Goal: Task Accomplishment & Management: Complete application form

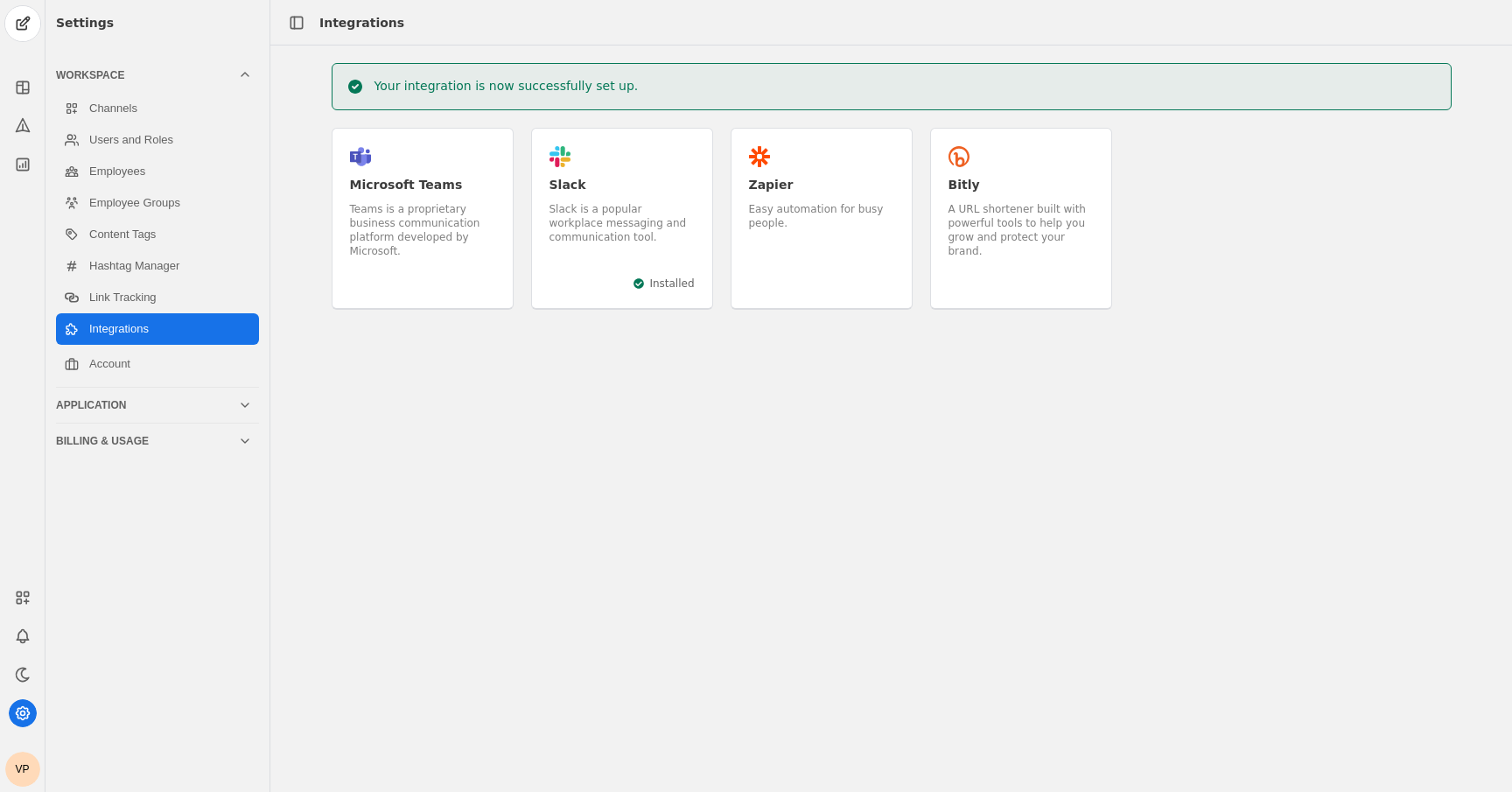
click at [592, 213] on div "Slack is a popular workplace messaging and communication tool." at bounding box center [622, 223] width 145 height 42
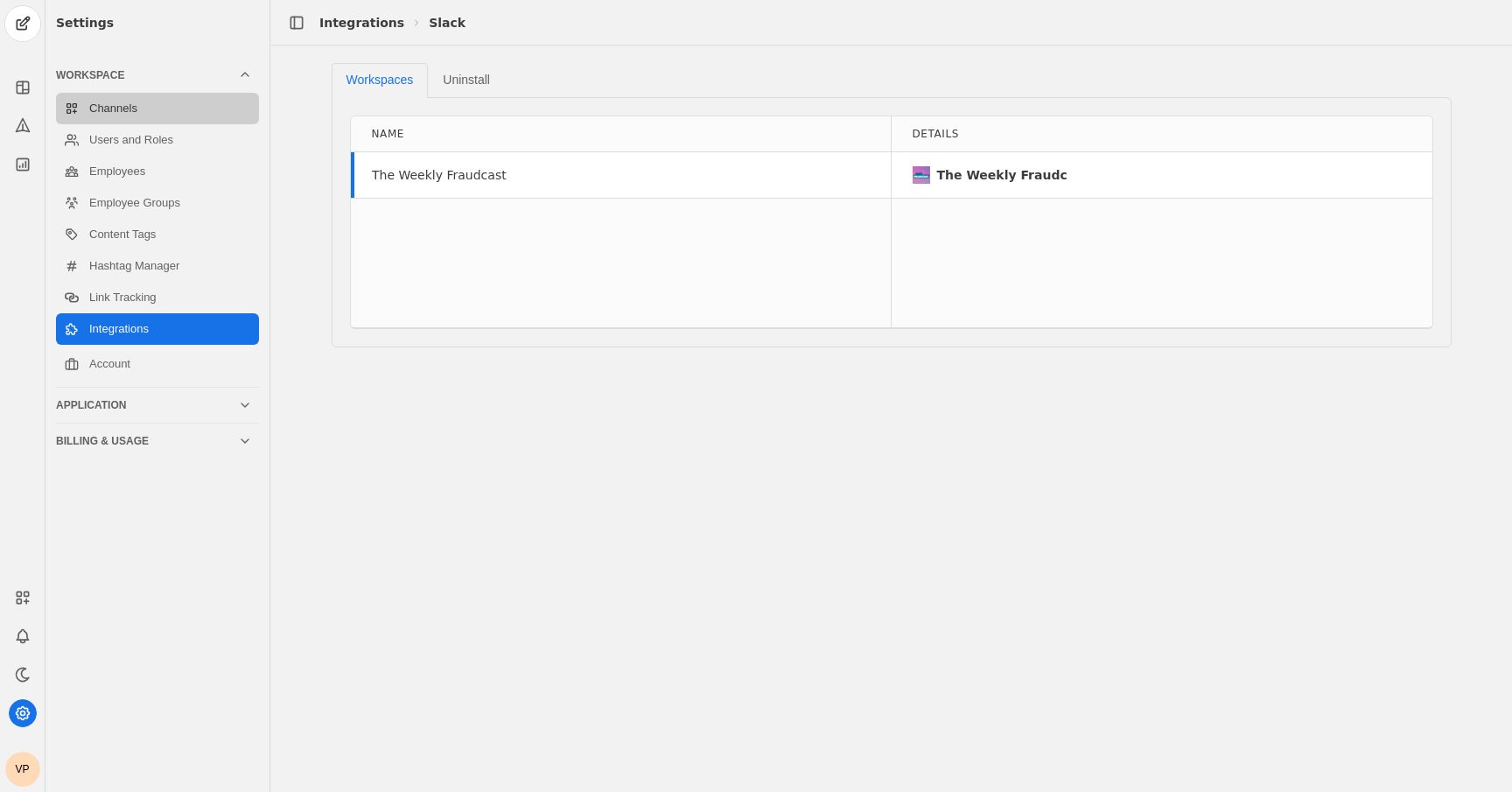
click at [138, 121] on link "Channels" at bounding box center [158, 108] width 203 height 31
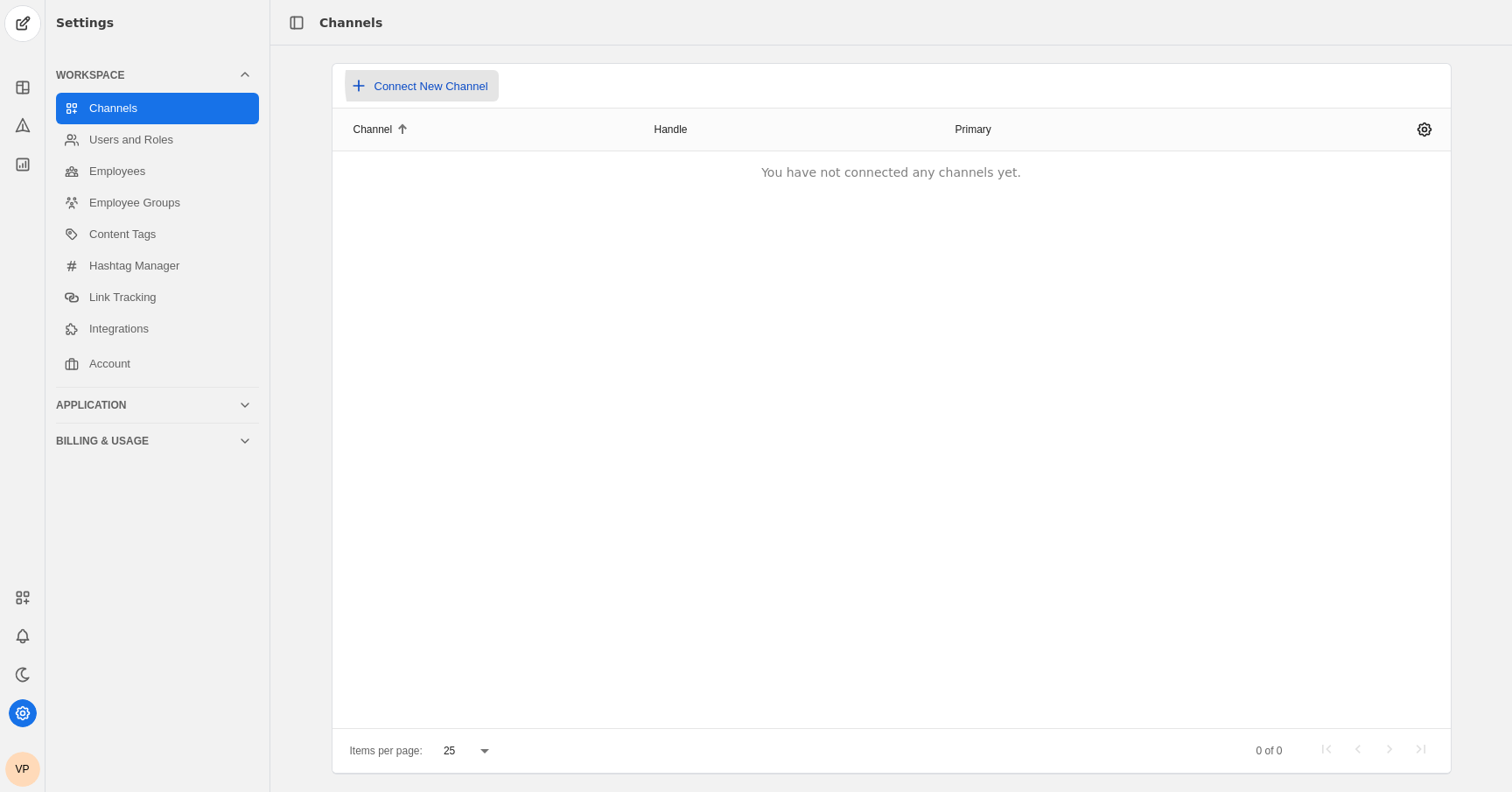
click at [437, 83] on span "Connect New Channel" at bounding box center [431, 86] width 114 height 13
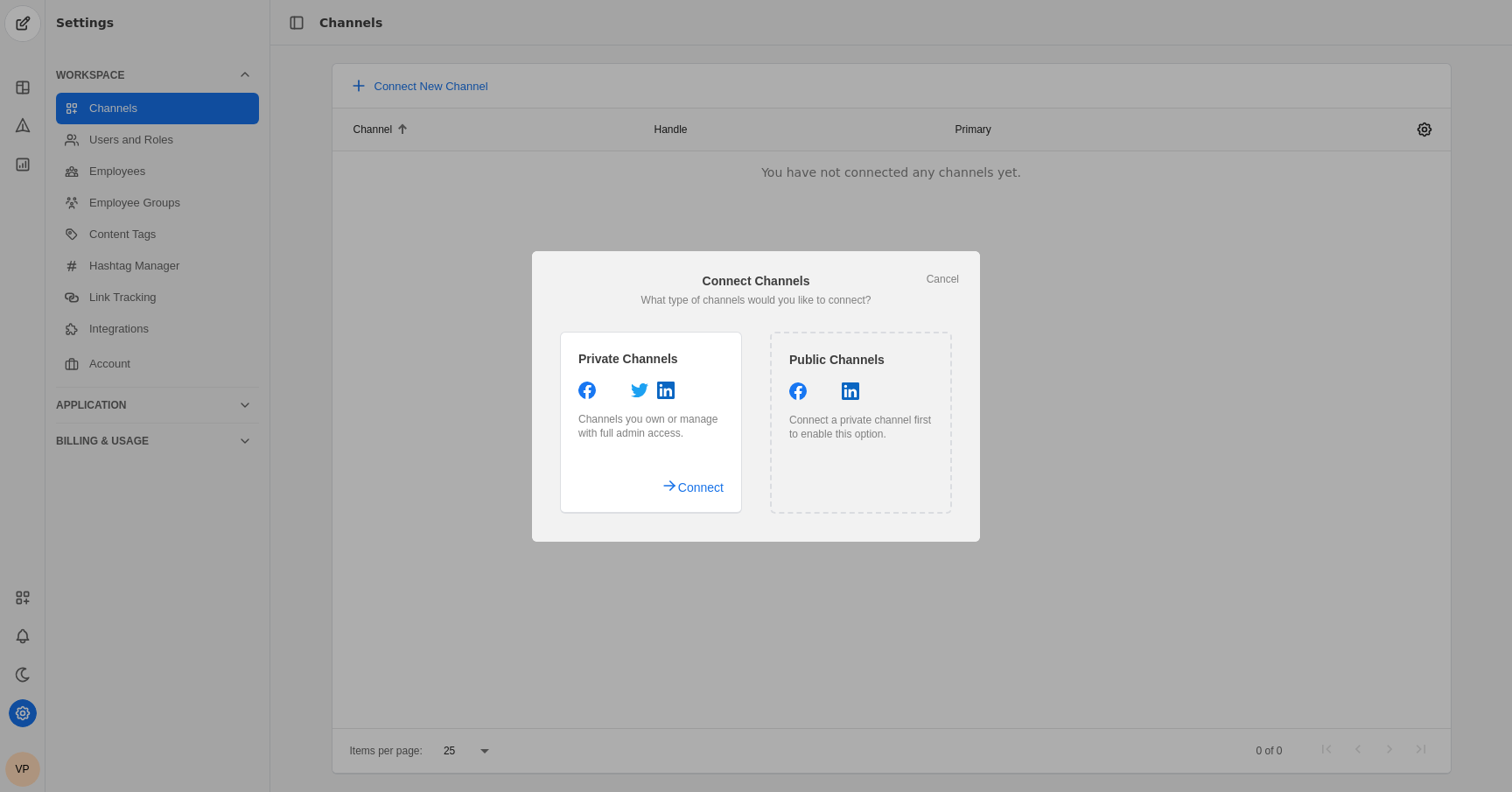
click at [832, 435] on div "Connect a private channel first to enable this option." at bounding box center [861, 426] width 143 height 28
click at [692, 491] on span "Connect" at bounding box center [700, 486] width 46 height 31
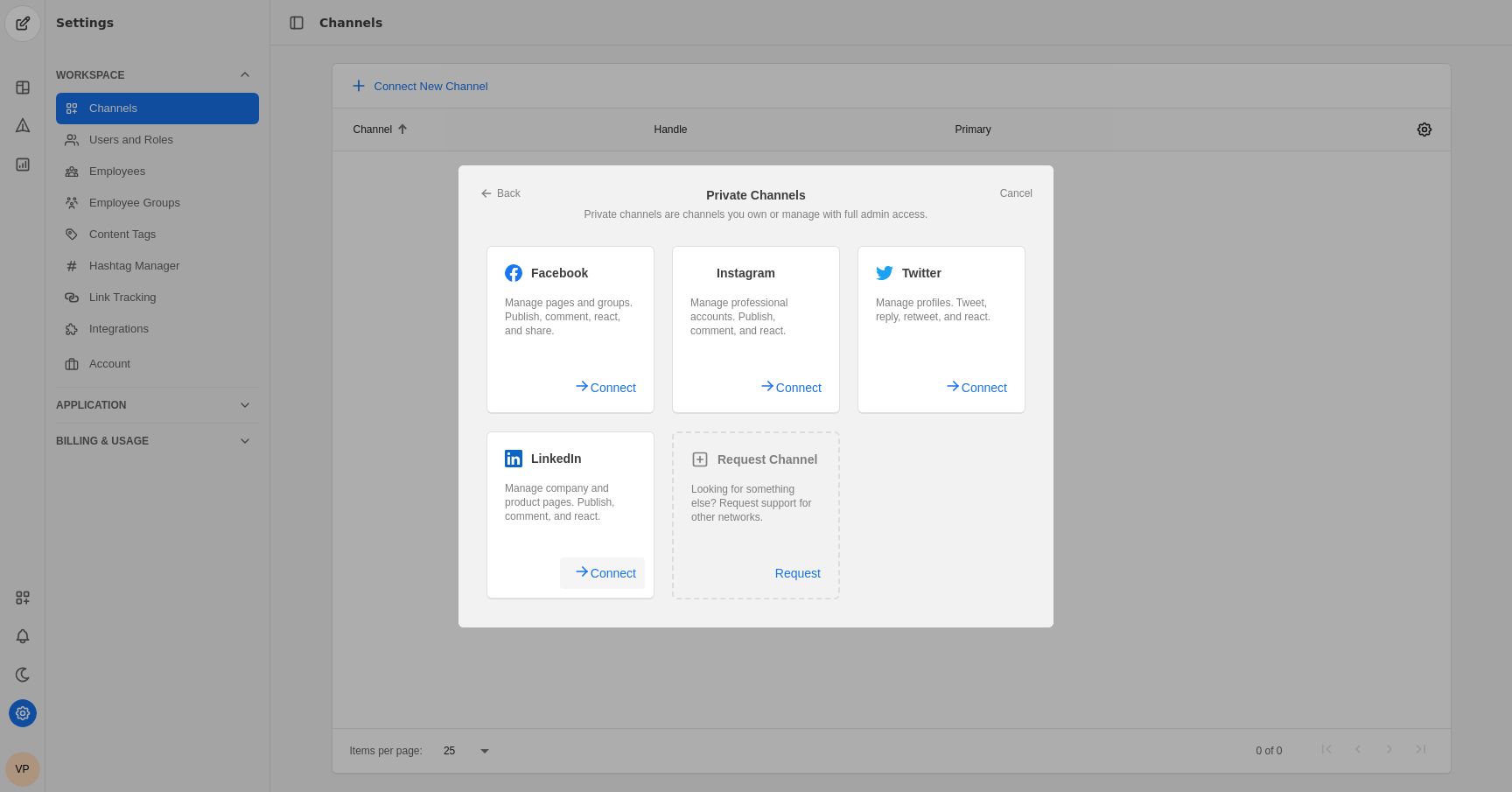
click at [607, 576] on span "Connect" at bounding box center [613, 572] width 46 height 31
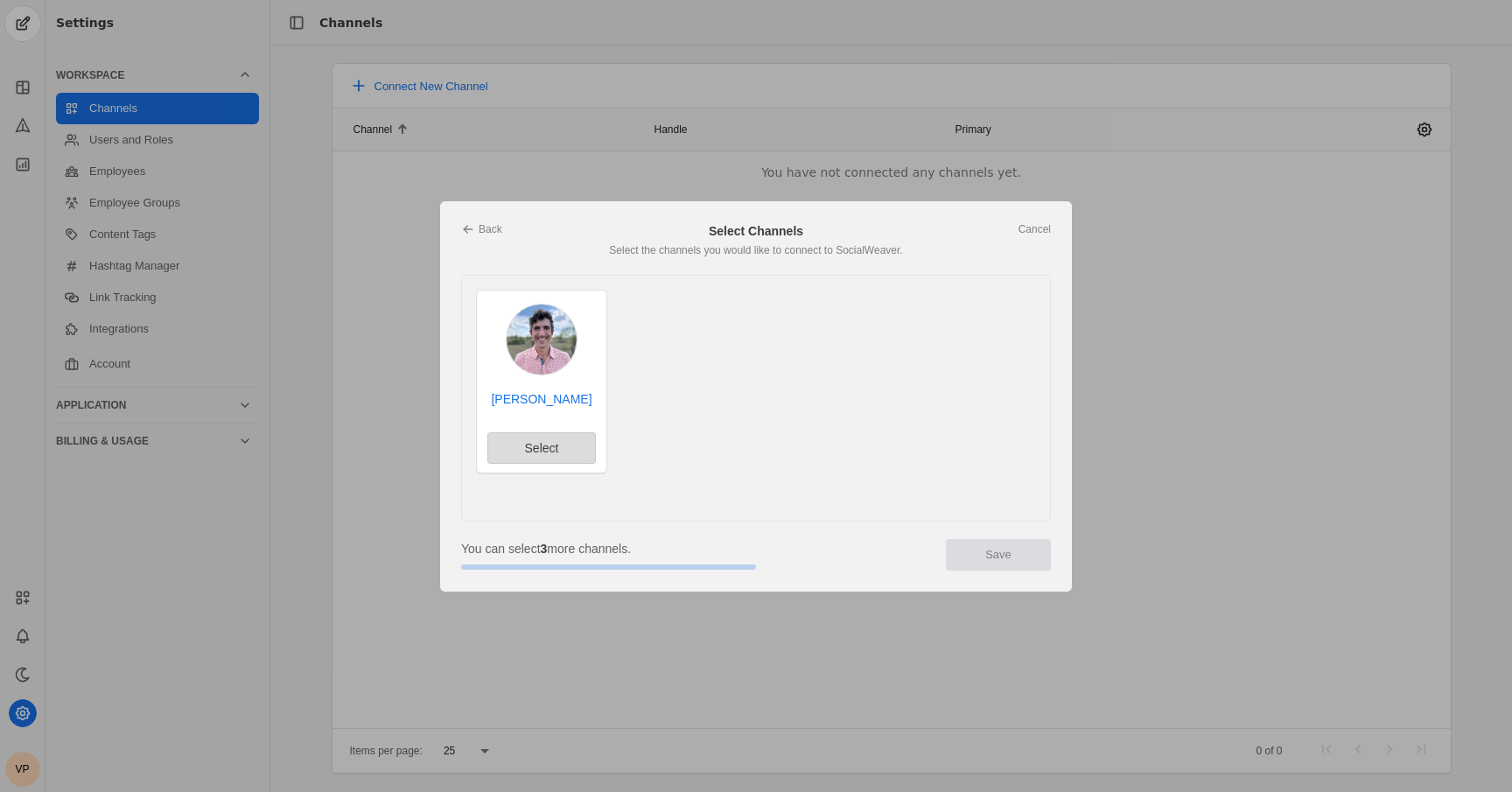
click at [562, 455] on span "undefined" at bounding box center [541, 447] width 107 height 30
click at [966, 543] on span "undefined" at bounding box center [998, 555] width 105 height 31
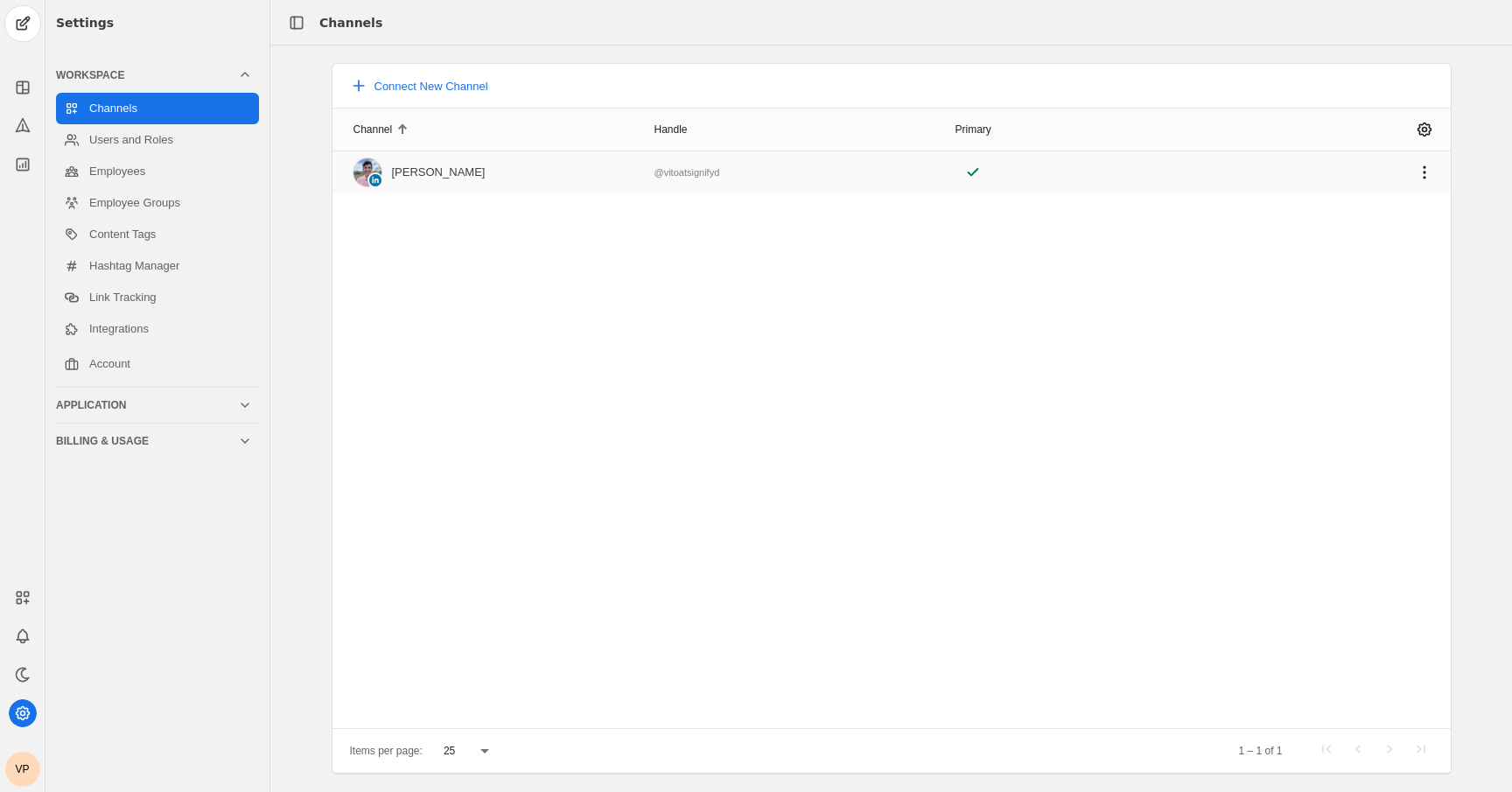
click at [468, 166] on div "Vito Petruzzelli" at bounding box center [439, 173] width 93 height 14
click at [414, 182] on div "Vito Petruzzelli" at bounding box center [419, 172] width 132 height 28
click at [169, 174] on link "Employees" at bounding box center [158, 171] width 203 height 31
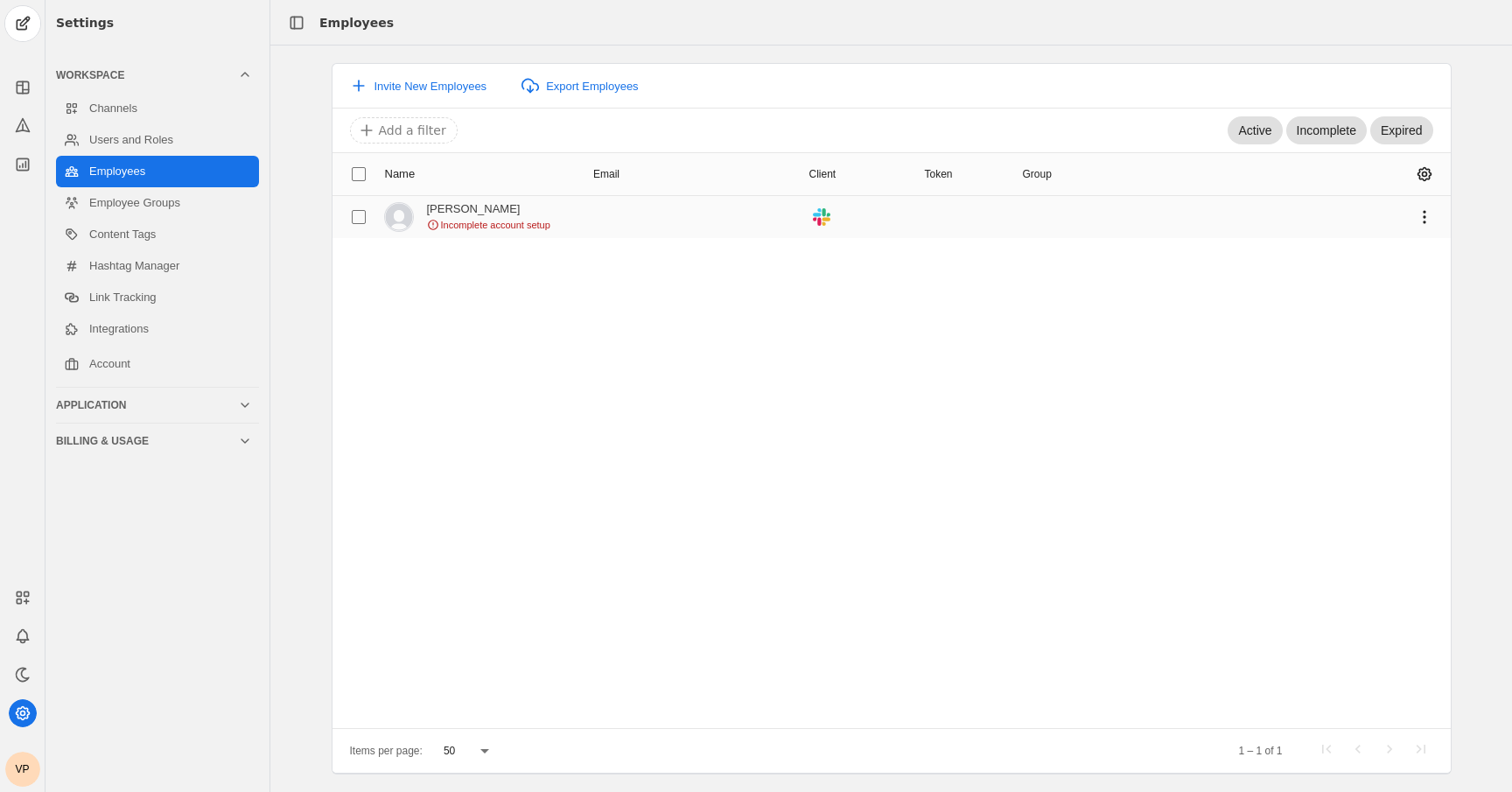
click at [540, 228] on span "Incomplete account setup" at bounding box center [495, 225] width 109 height 14
click at [177, 143] on link "Users and Roles" at bounding box center [158, 140] width 203 height 31
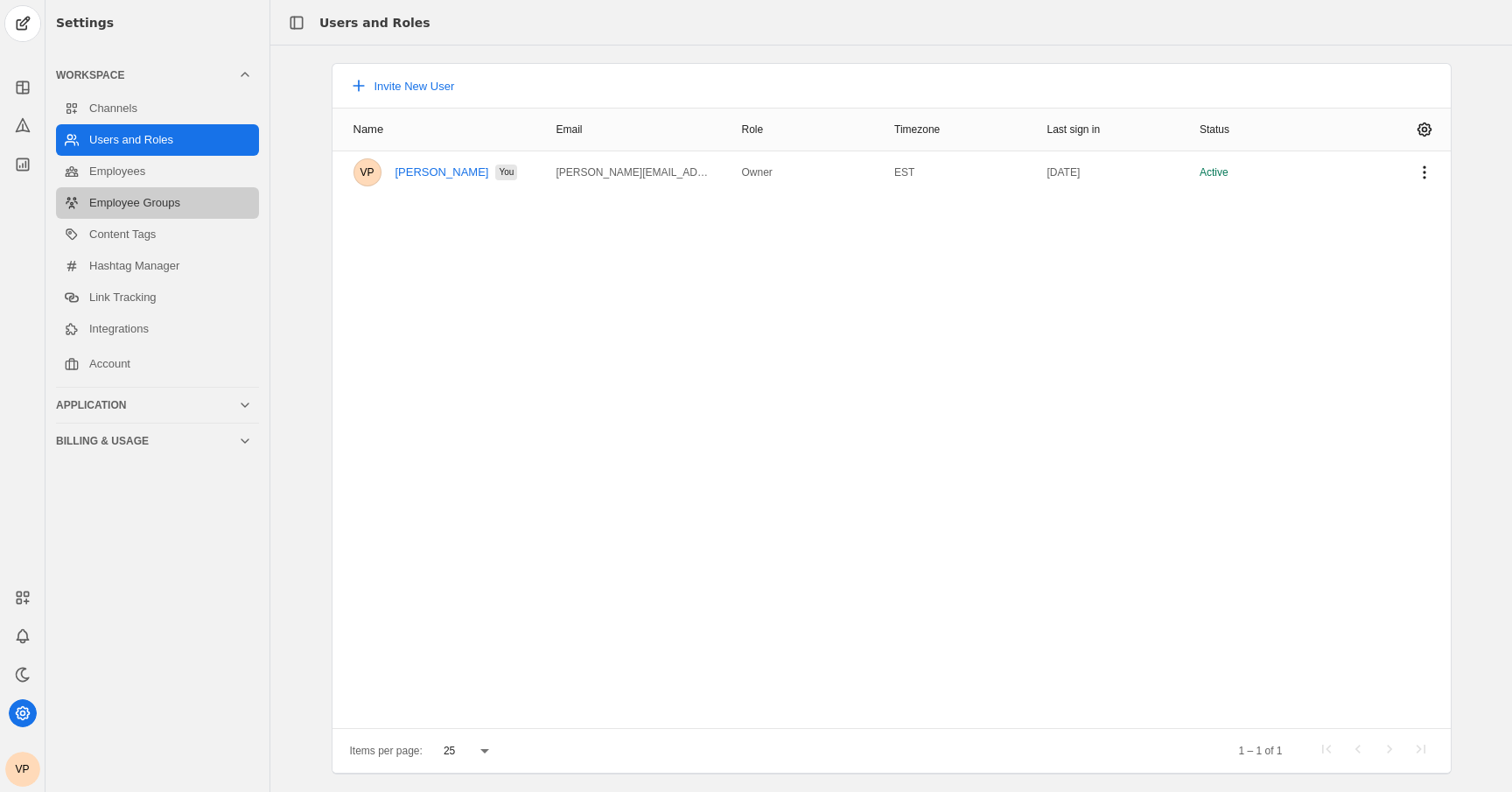
click at [185, 194] on link "Employee Groups" at bounding box center [158, 202] width 203 height 31
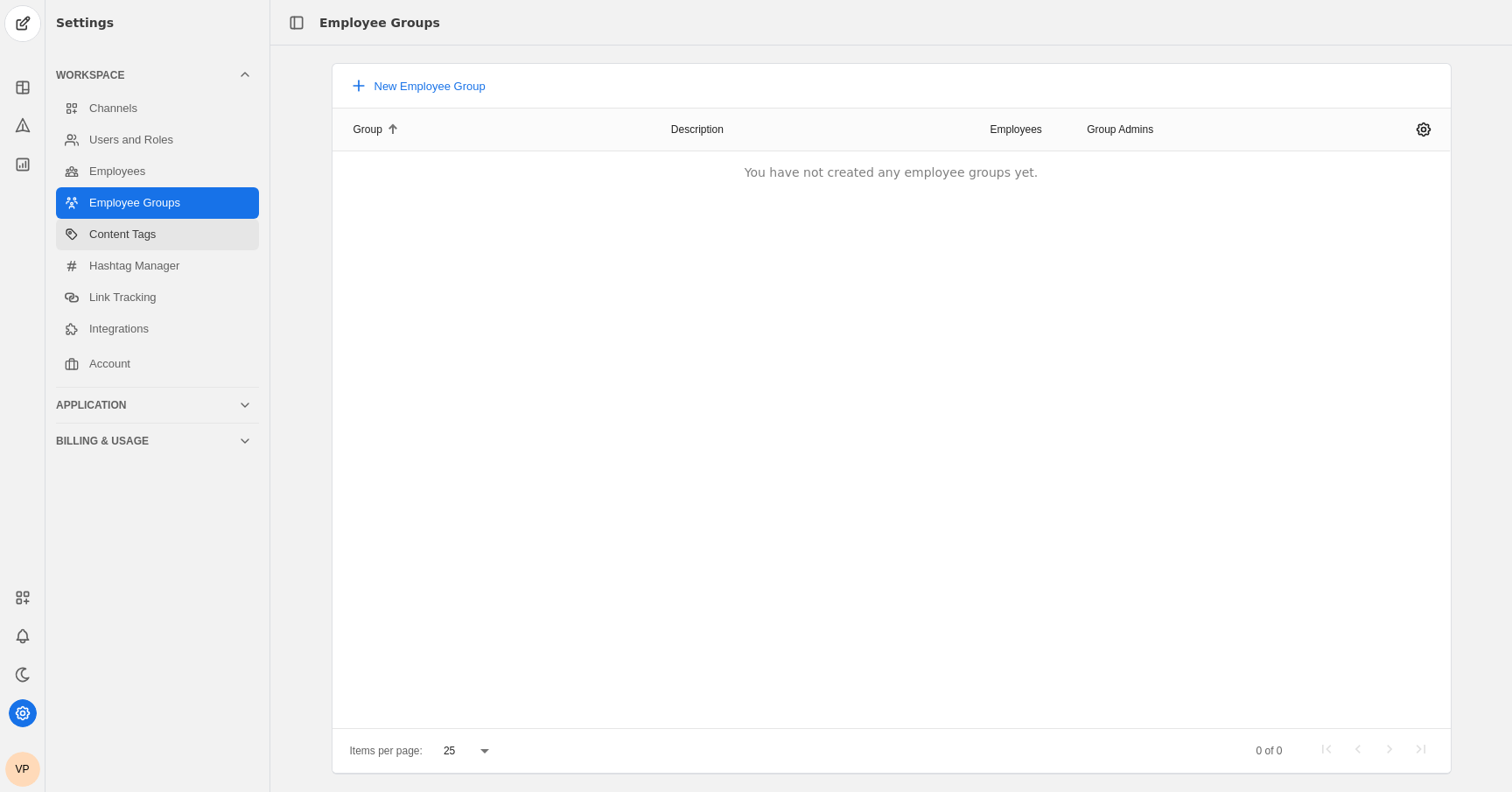
click at [181, 231] on link "Content Tags" at bounding box center [158, 234] width 203 height 31
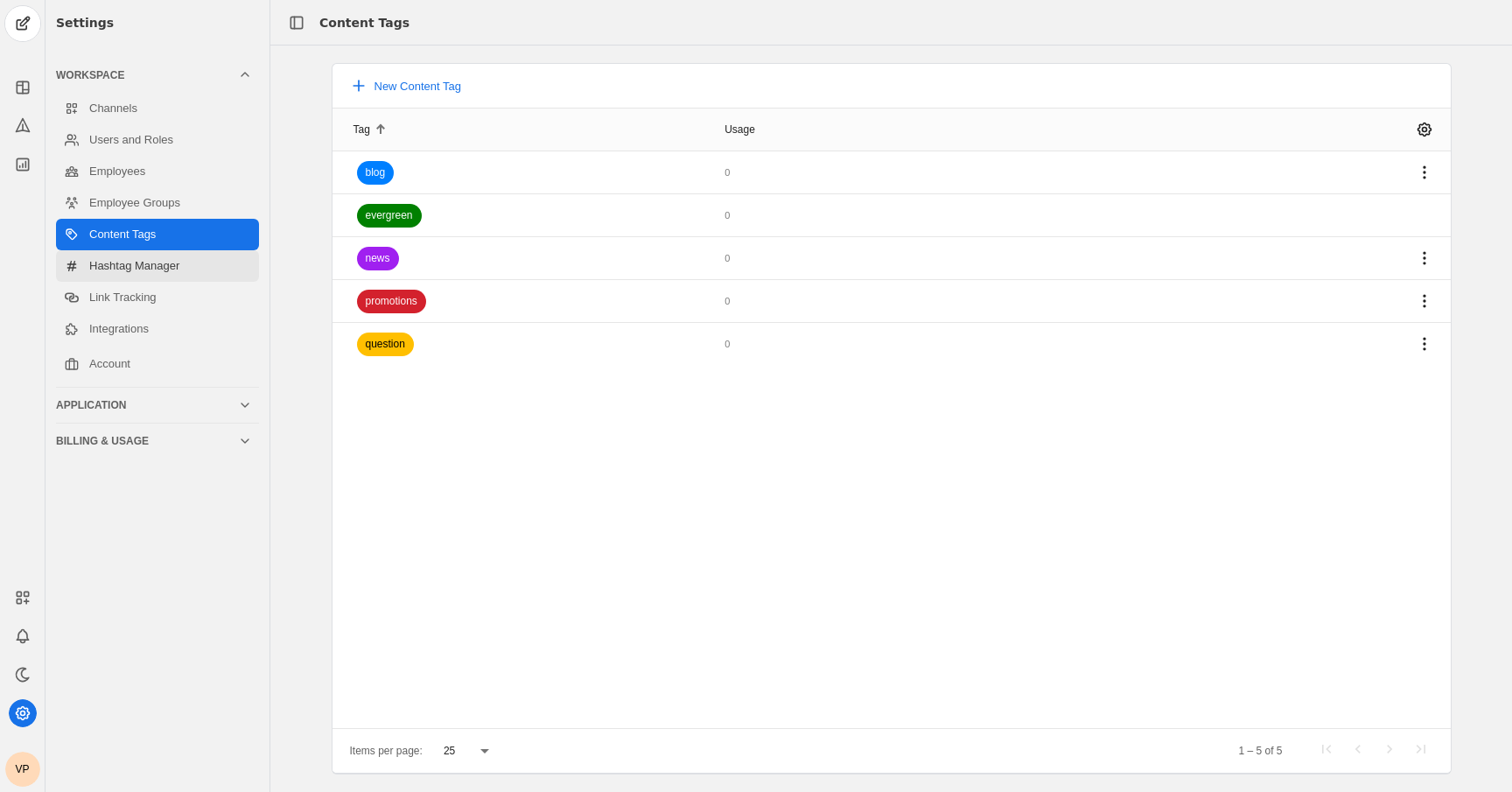
click at [186, 250] on link "Hashtag Manager" at bounding box center [158, 265] width 203 height 31
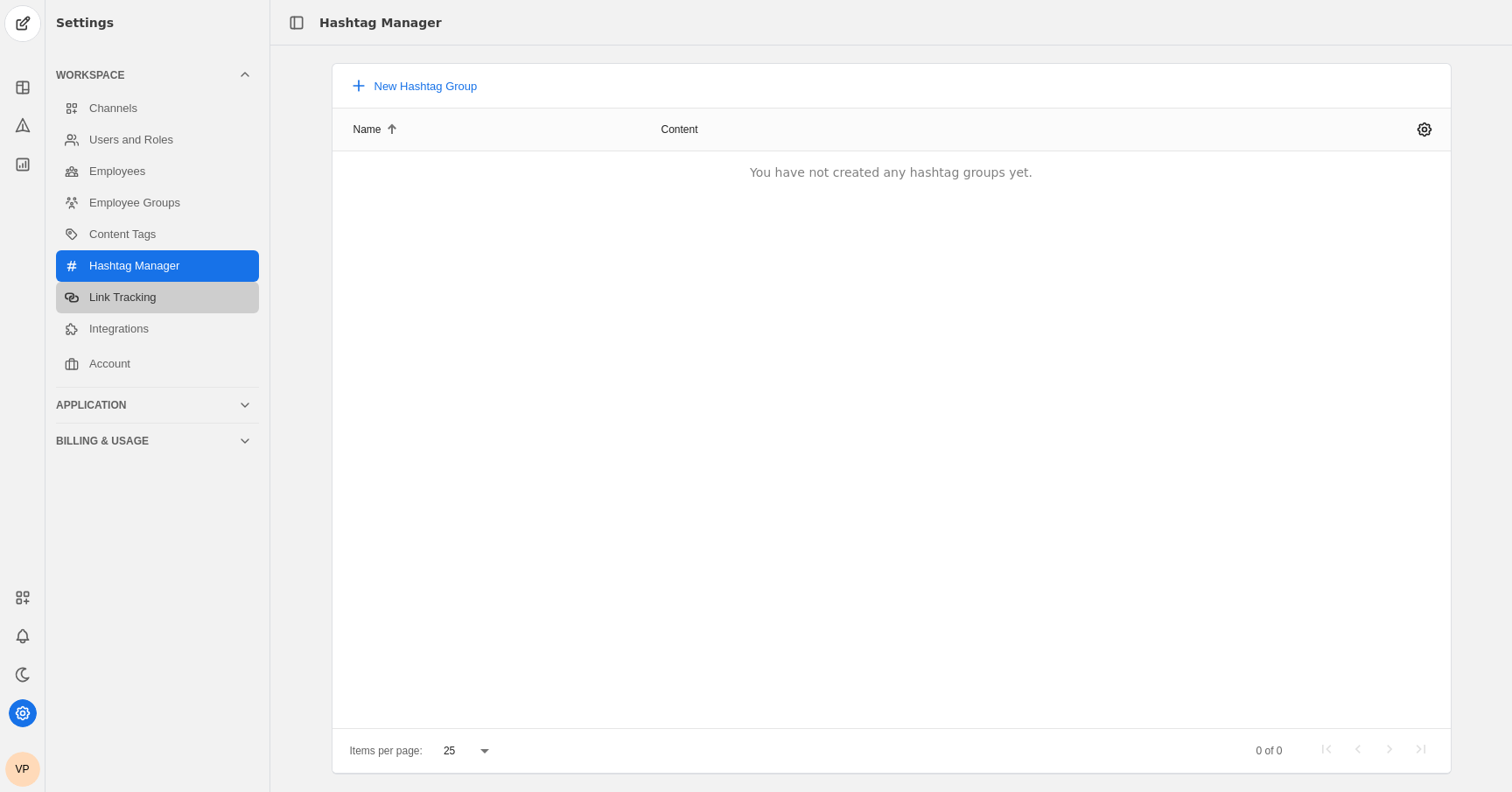
click at [212, 311] on link "Link Tracking" at bounding box center [158, 297] width 203 height 31
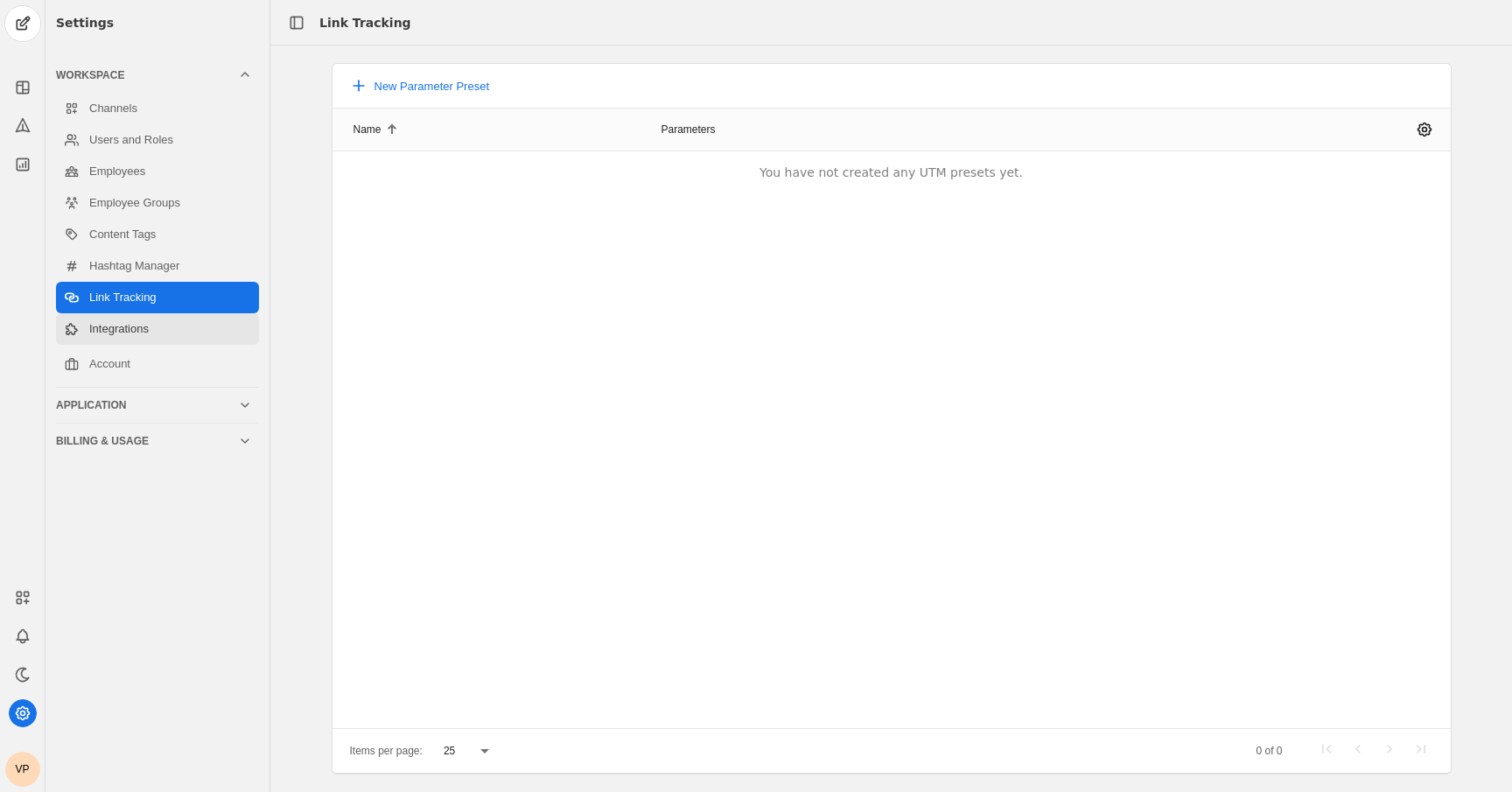
click at [210, 324] on link "Integrations" at bounding box center [158, 329] width 203 height 31
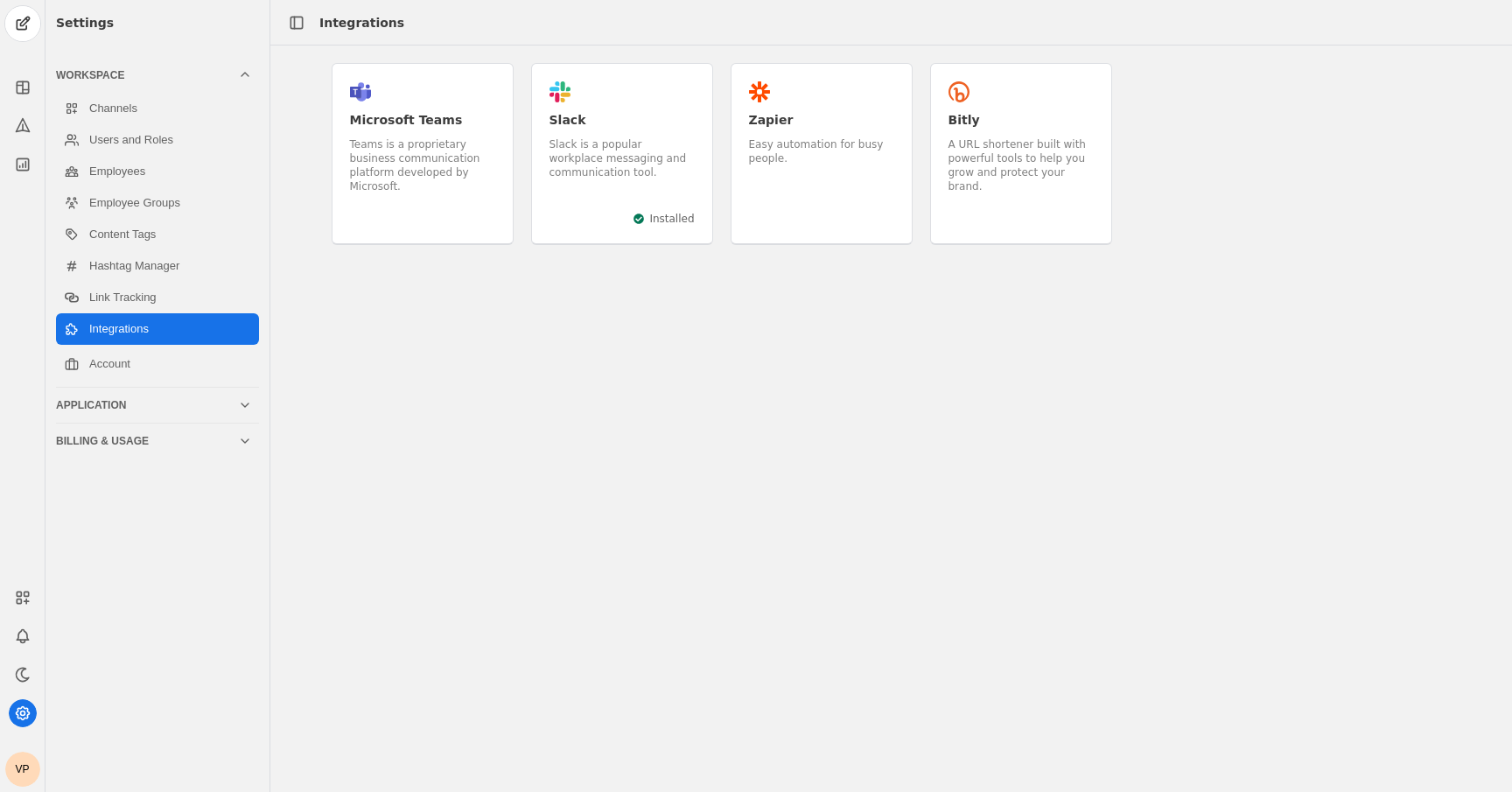
click at [655, 144] on div "Slack is a popular workplace messaging and communication tool." at bounding box center [622, 158] width 145 height 42
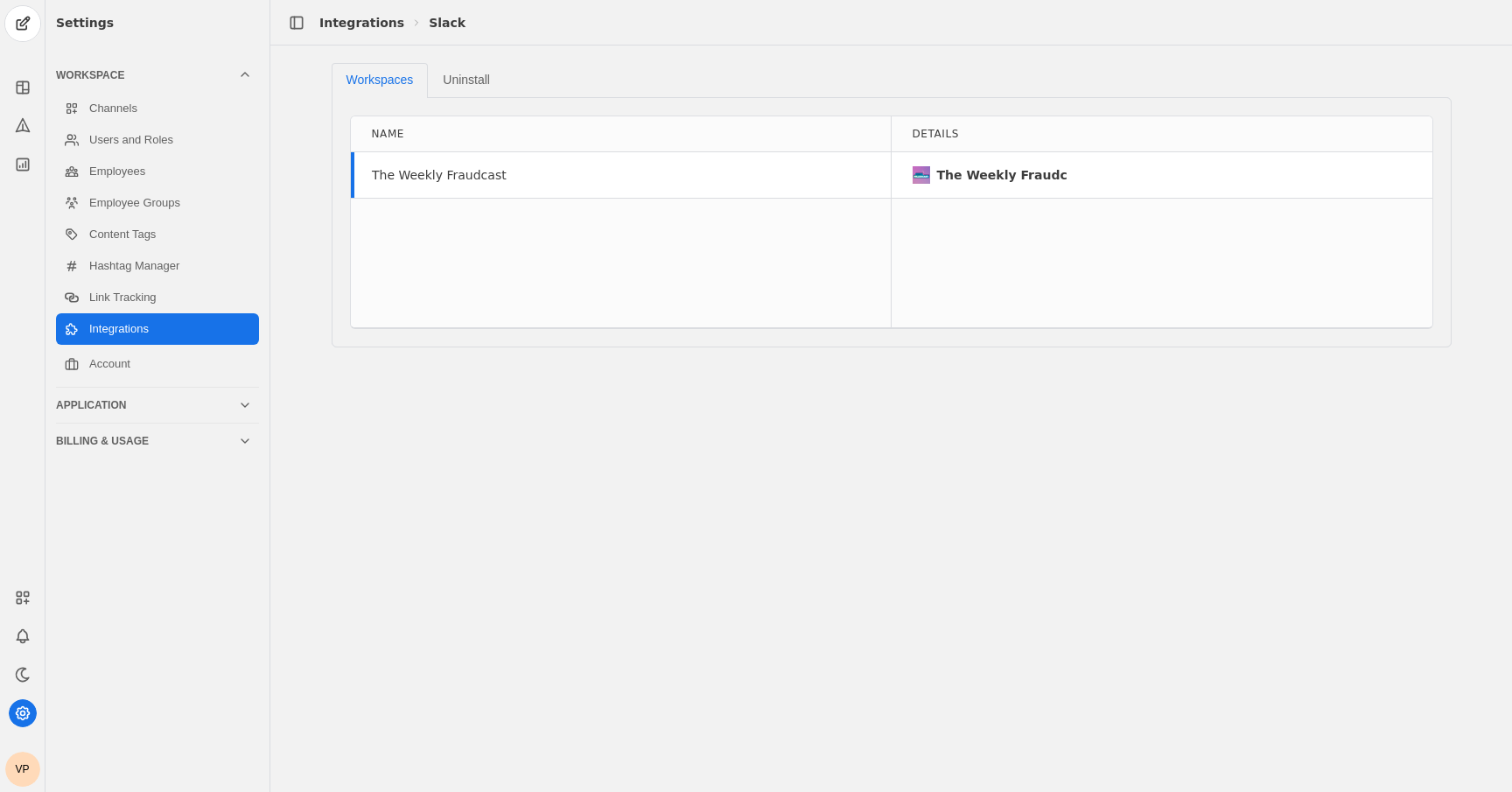
click at [659, 172] on div "The Weekly Fraudcast" at bounding box center [621, 175] width 540 height 46
click at [215, 405] on div "Application" at bounding box center [147, 405] width 182 height 14
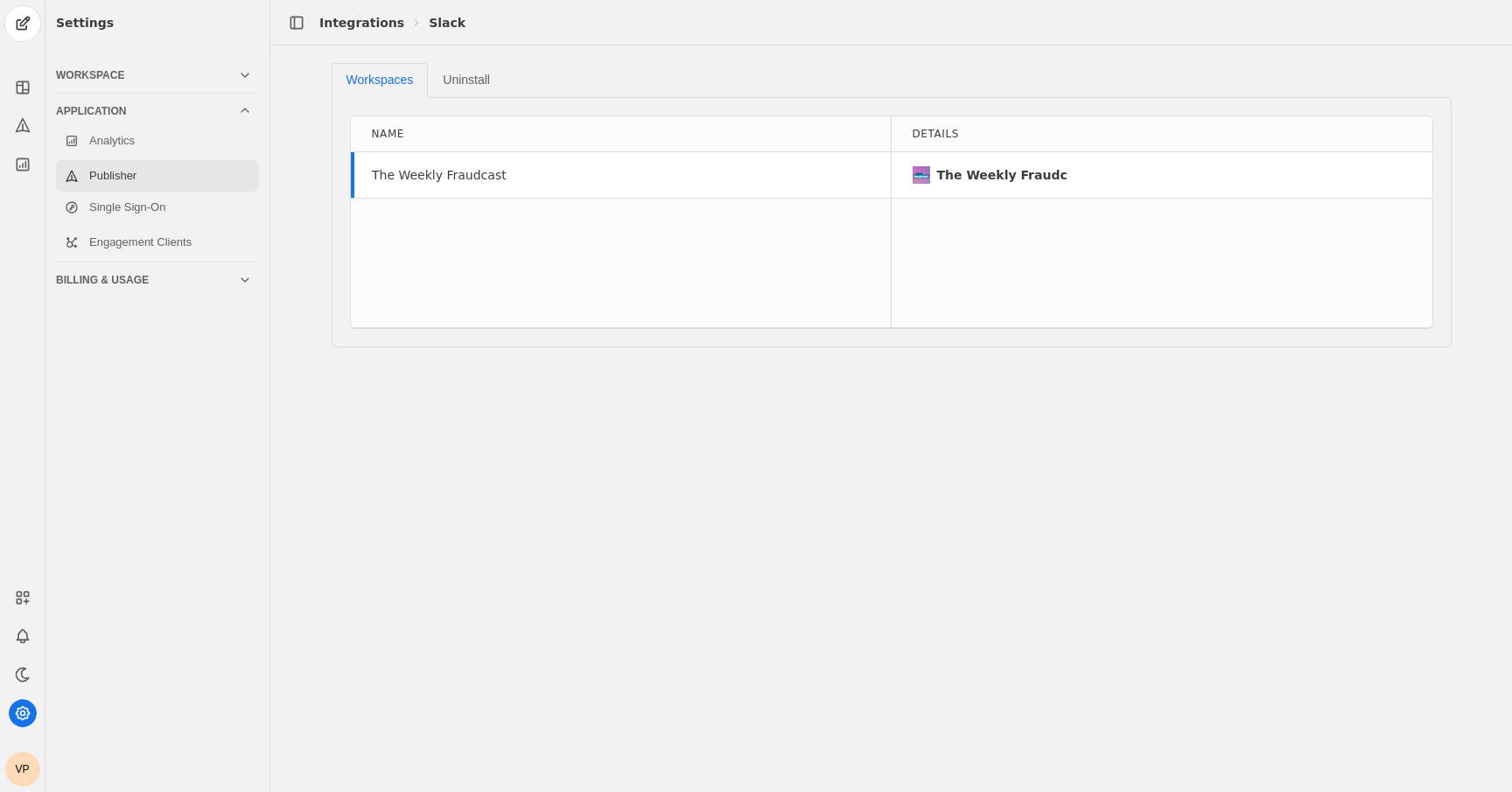
click at [122, 181] on link "Publisher" at bounding box center [158, 176] width 203 height 31
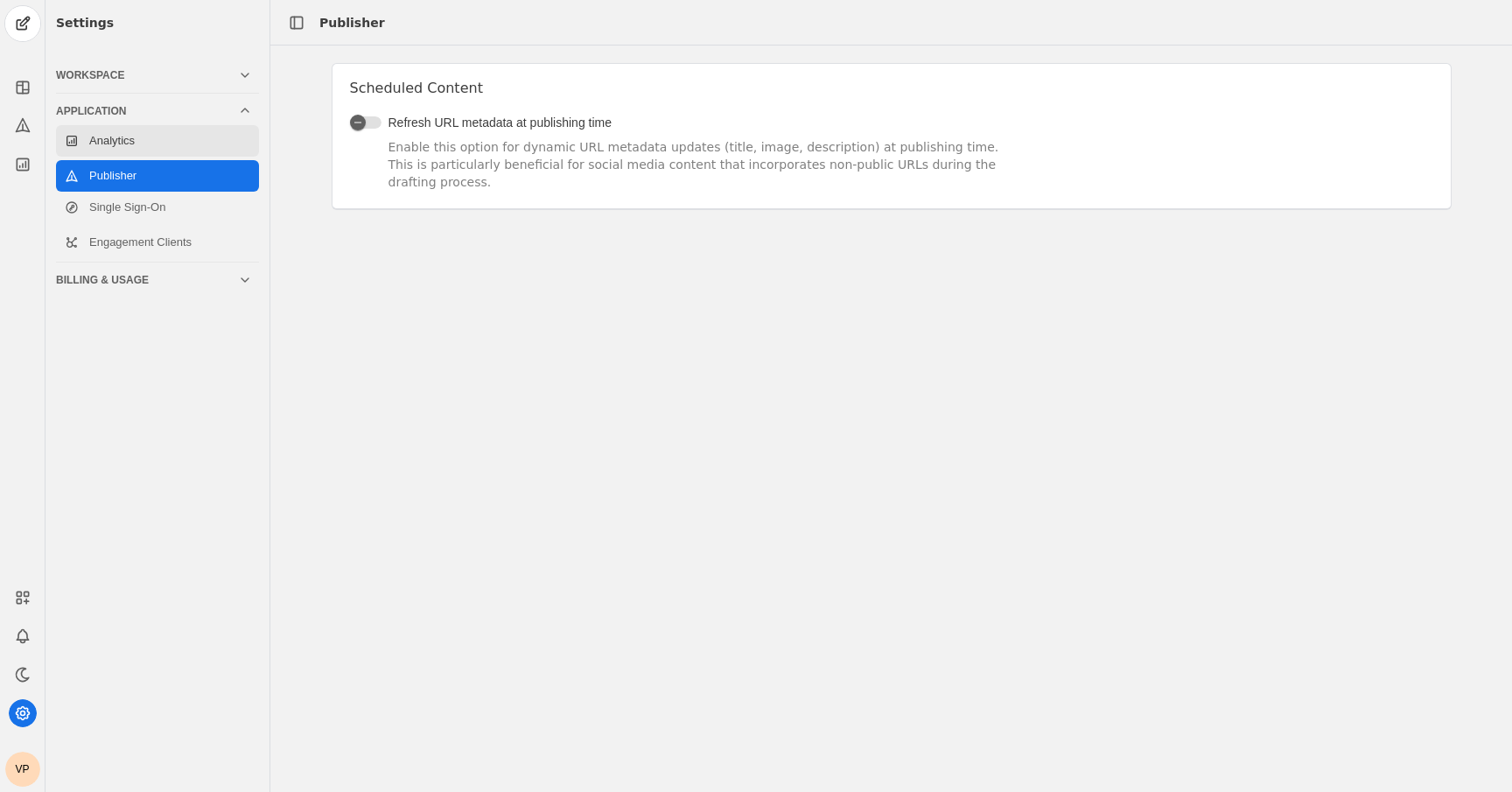
click at [166, 133] on link "Analytics" at bounding box center [158, 141] width 203 height 31
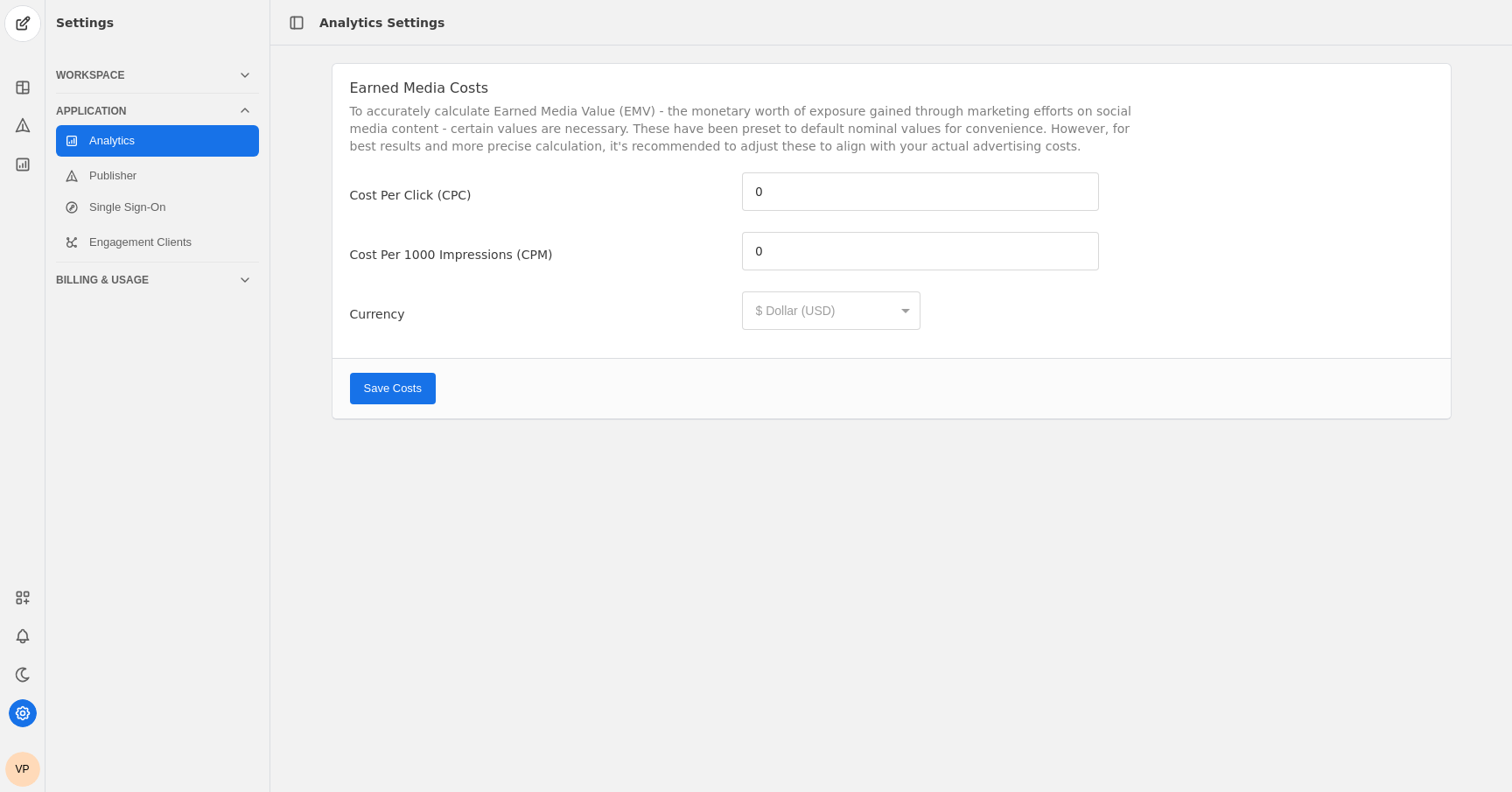
type input "5.26"
type input "6.59"
click at [86, 78] on div "Workspace" at bounding box center [147, 75] width 182 height 14
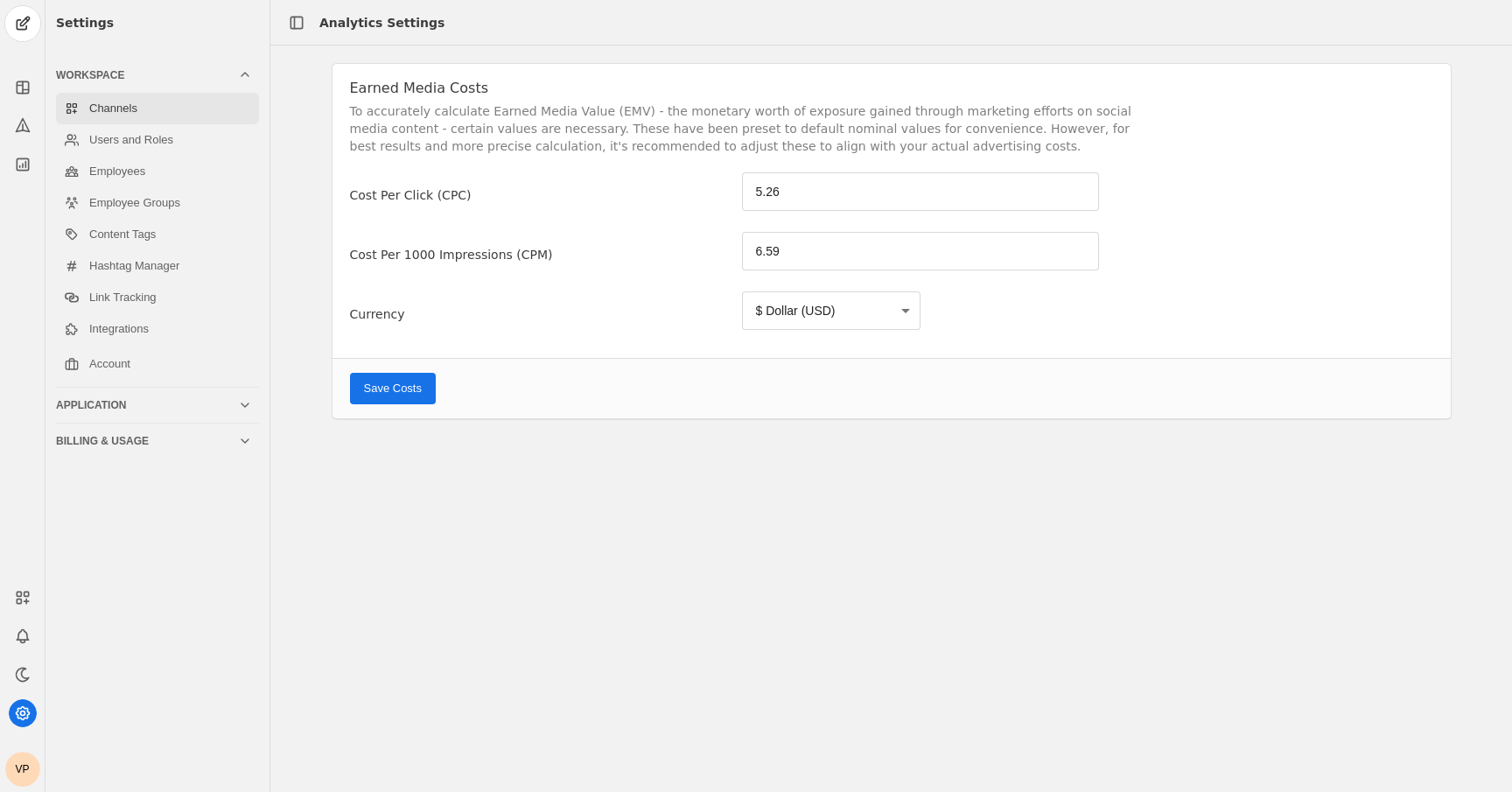
click at [114, 108] on link "Channels" at bounding box center [158, 108] width 203 height 31
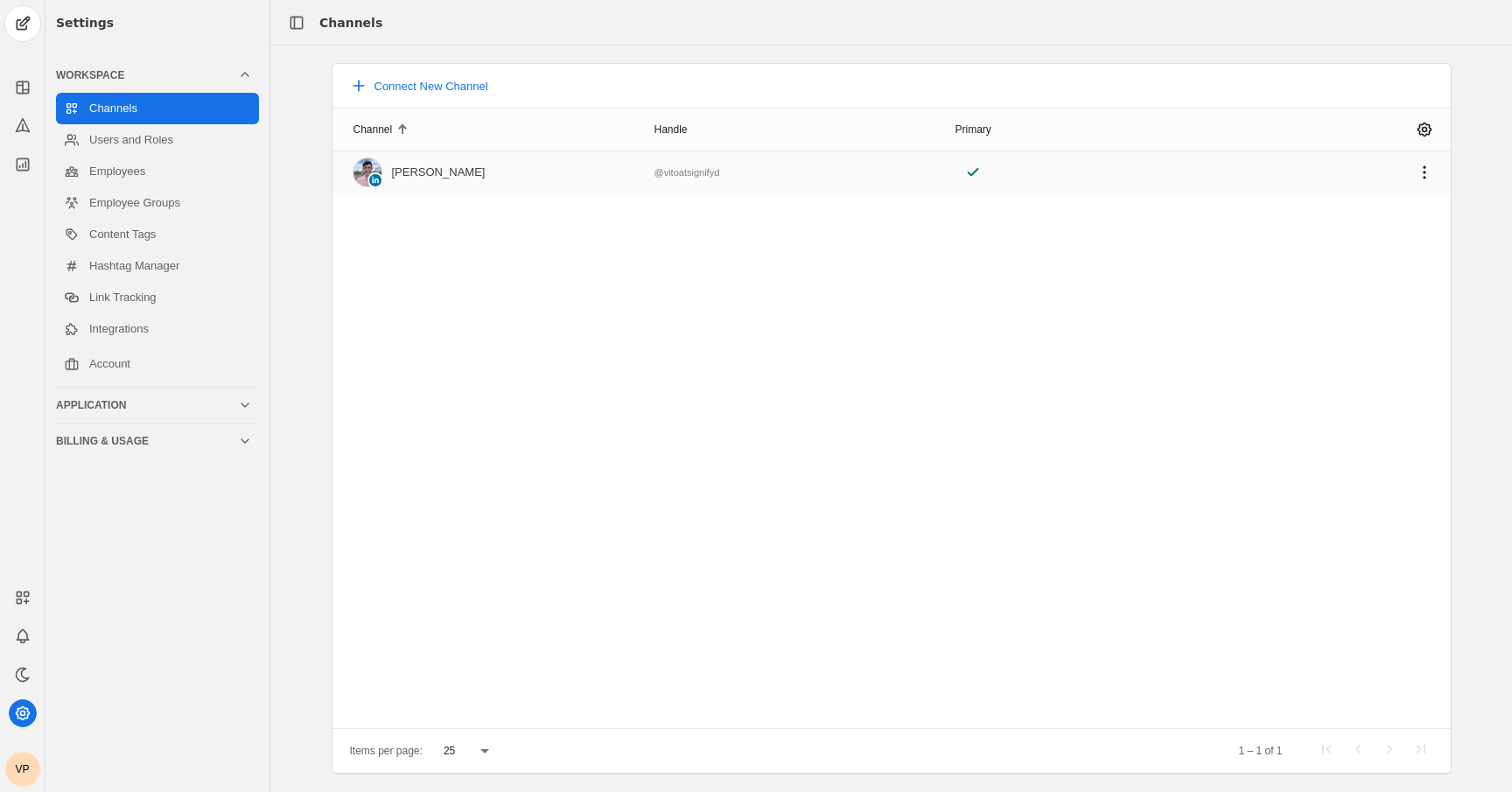
click at [438, 183] on div "Vito Petruzzelli" at bounding box center [419, 172] width 132 height 28
click at [1416, 168] on span "undefined" at bounding box center [1423, 172] width 31 height 31
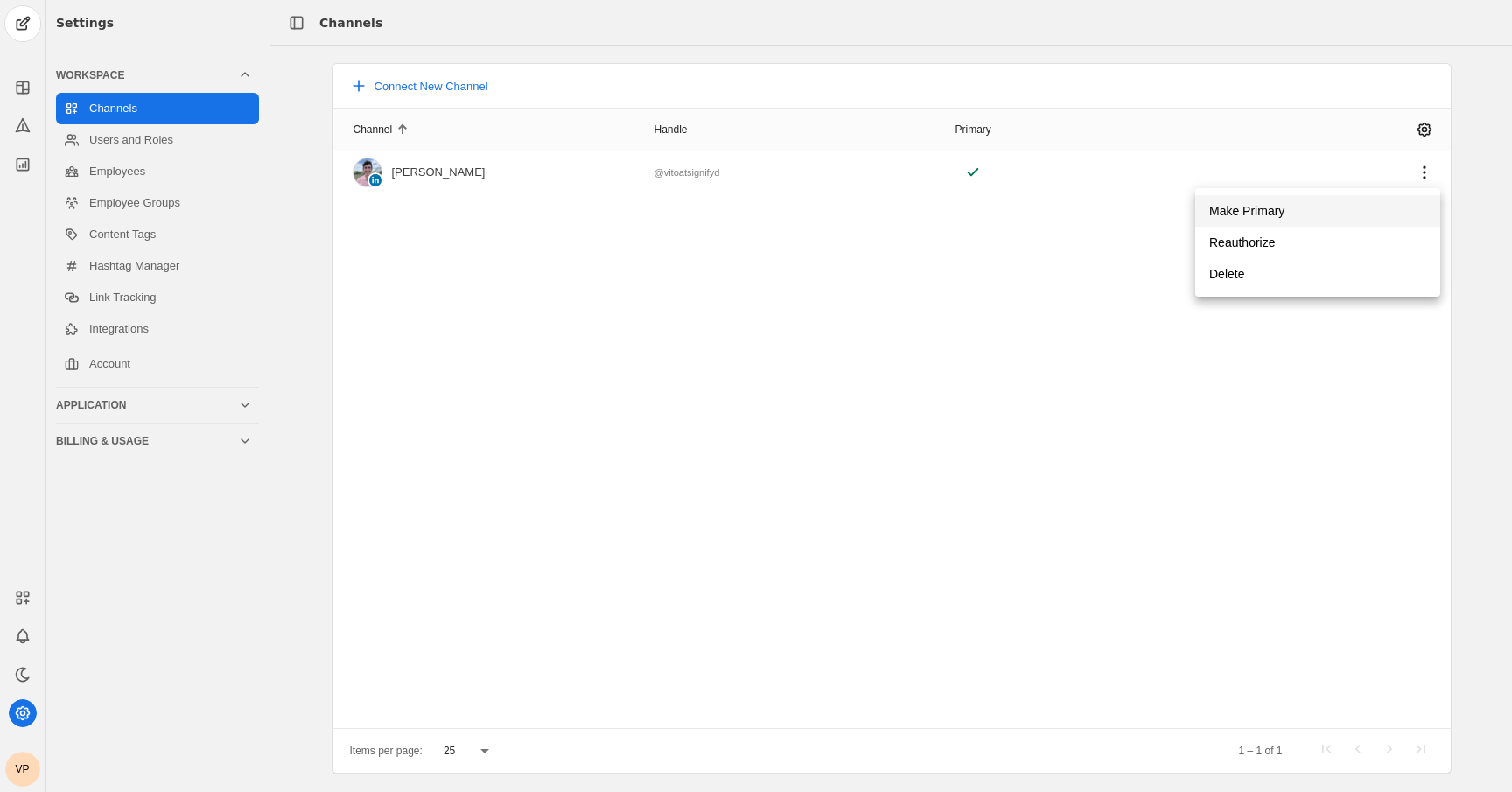
click at [1360, 211] on span "undefined" at bounding box center [1317, 211] width 245 height 31
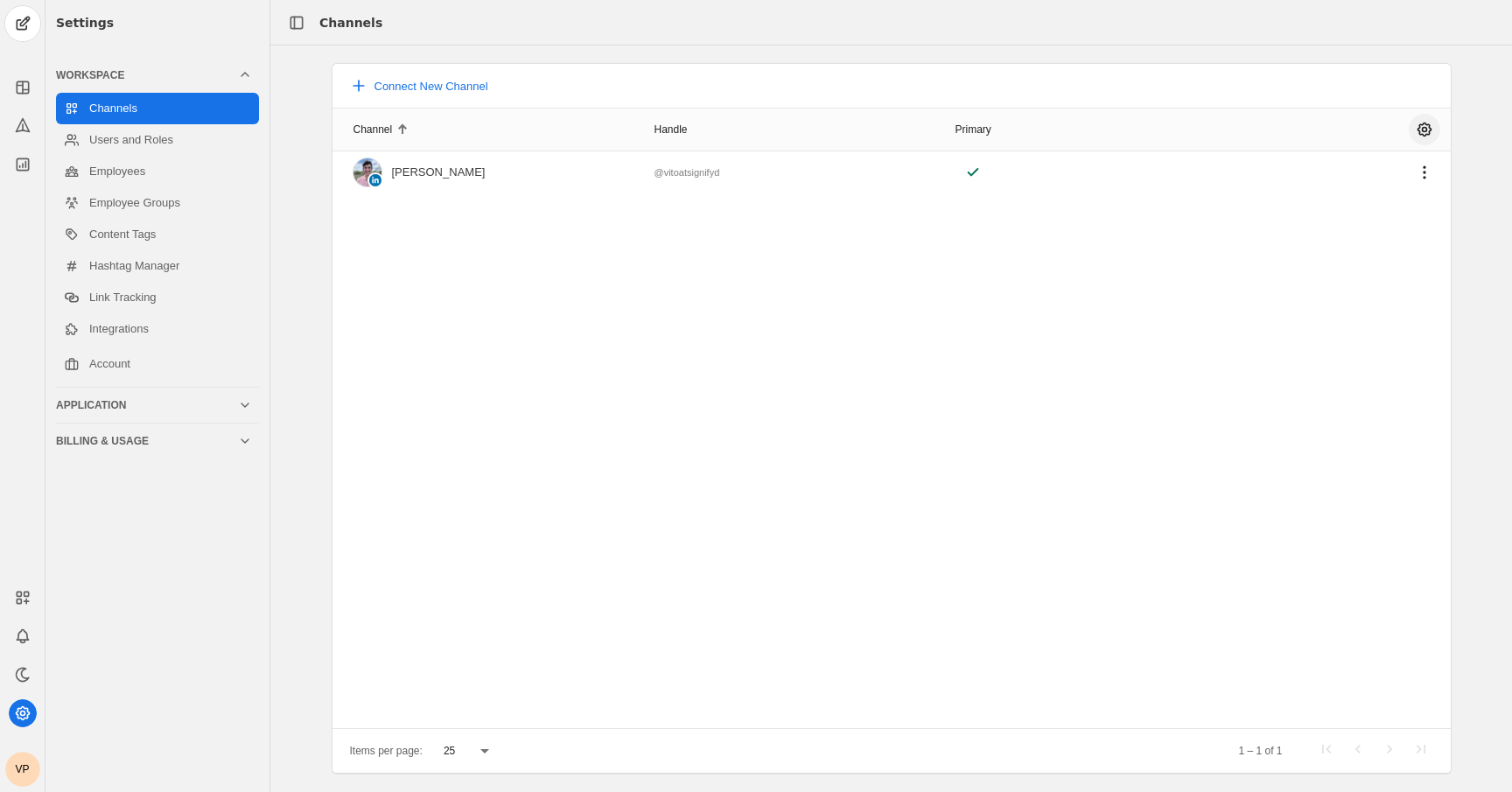
click at [1425, 131] on span "undefined" at bounding box center [1423, 129] width 31 height 31
click at [1425, 131] on div at bounding box center [756, 396] width 1512 height 792
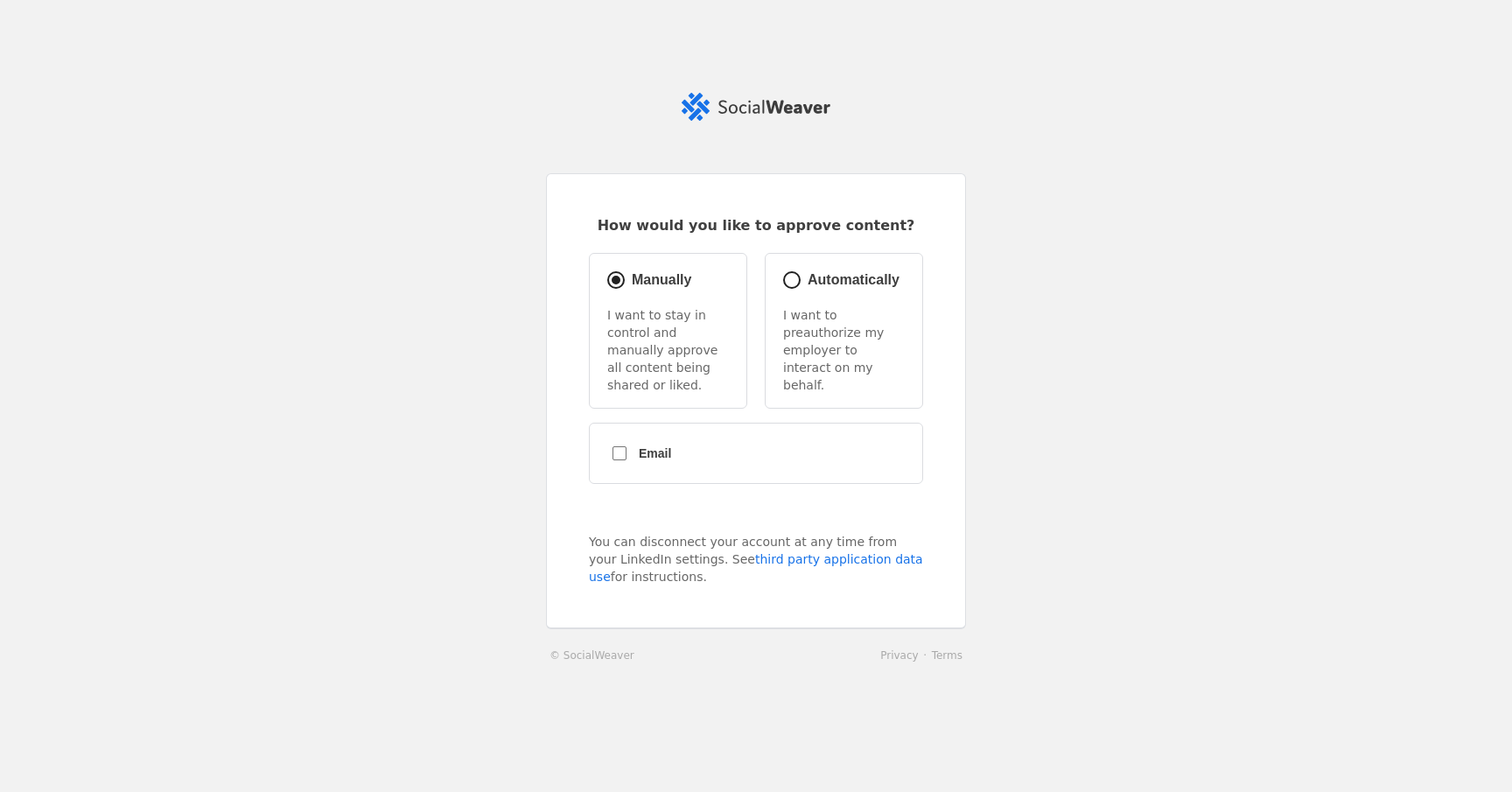
radio input "true"
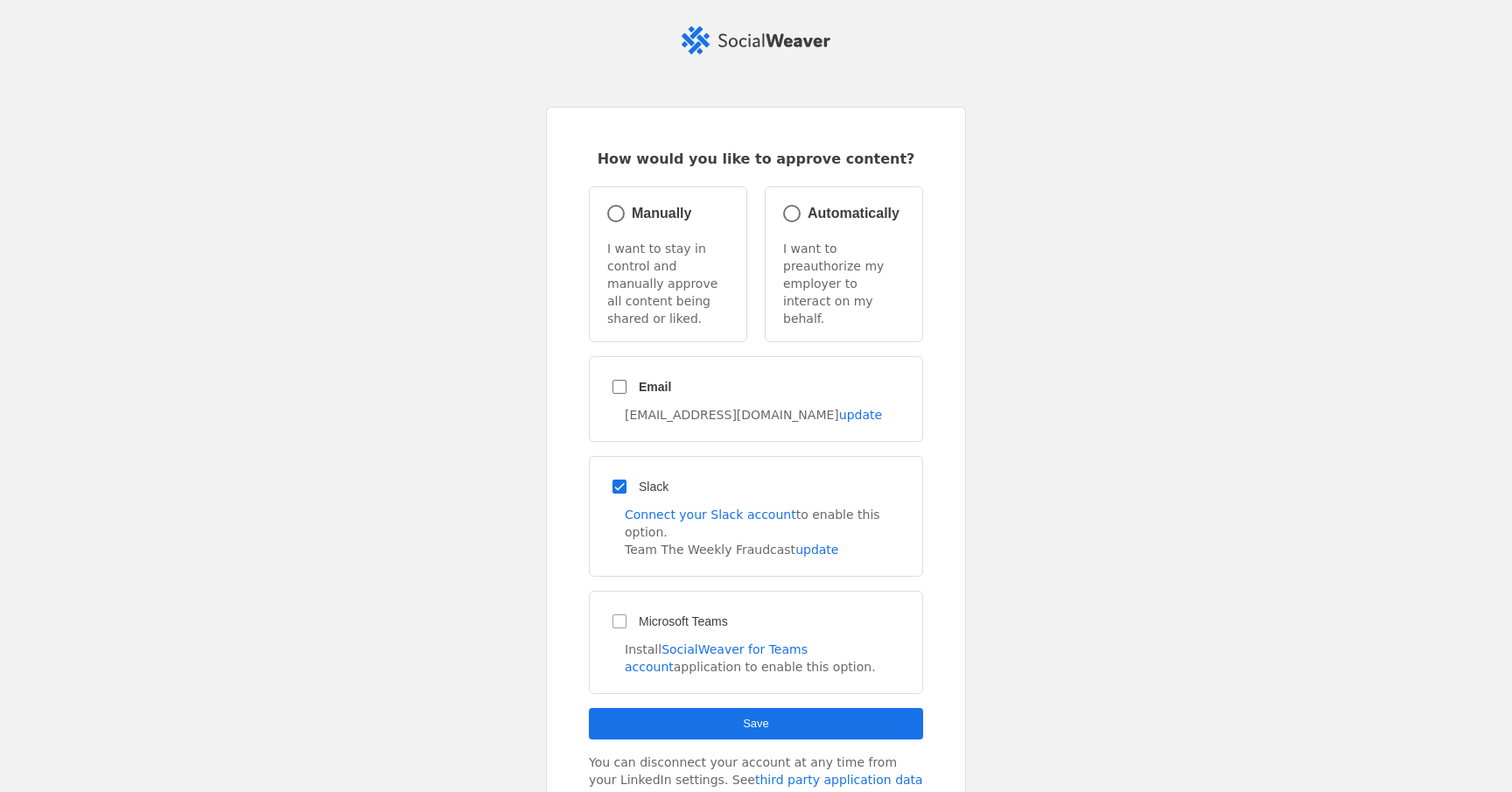
click at [829, 217] on span "Automatically" at bounding box center [853, 213] width 92 height 15
click at [804, 217] on input "Automatically" at bounding box center [791, 213] width 24 height 24
radio input "true"
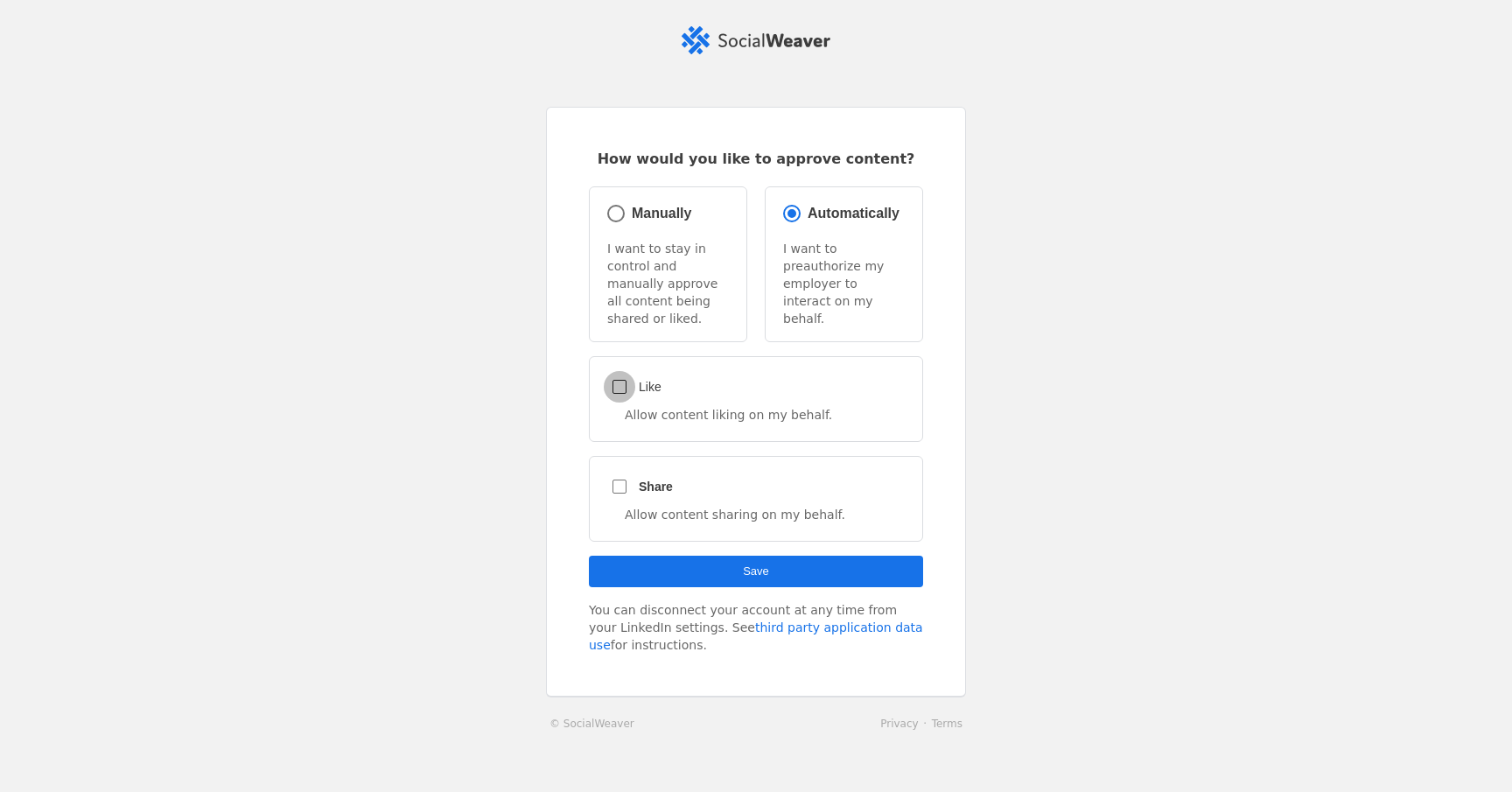
click at [629, 371] on input "Like" at bounding box center [619, 386] width 31 height 31
click at [636, 378] on label "Like" at bounding box center [648, 387] width 26 height 18
click at [635, 371] on input "Like" at bounding box center [619, 386] width 31 height 31
checkbox input "false"
click at [625, 230] on div "Manually I want to stay in control and manually approve all content being share…" at bounding box center [667, 264] width 159 height 156
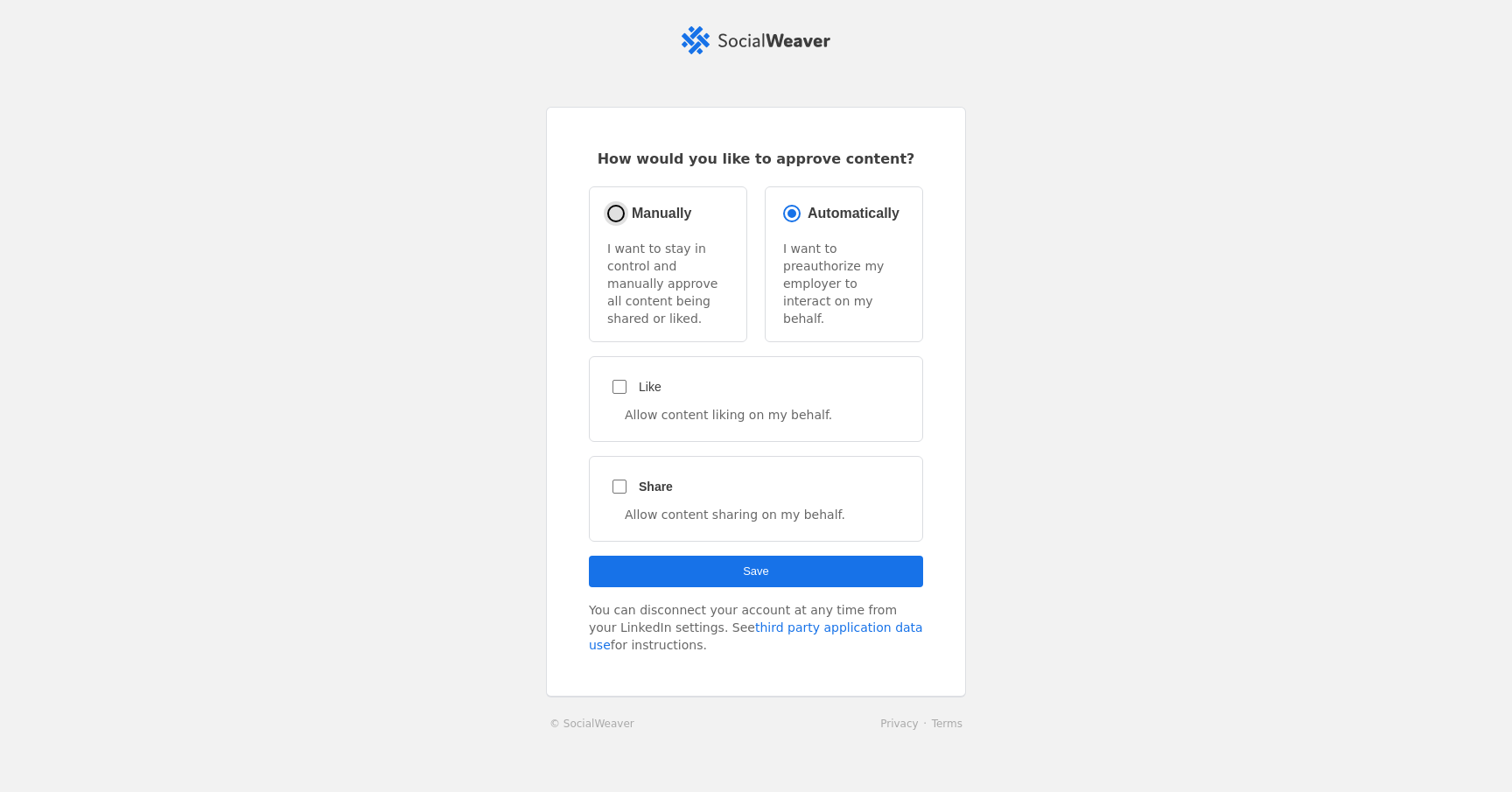
click at [624, 218] on input "Manually" at bounding box center [615, 213] width 24 height 24
radio input "true"
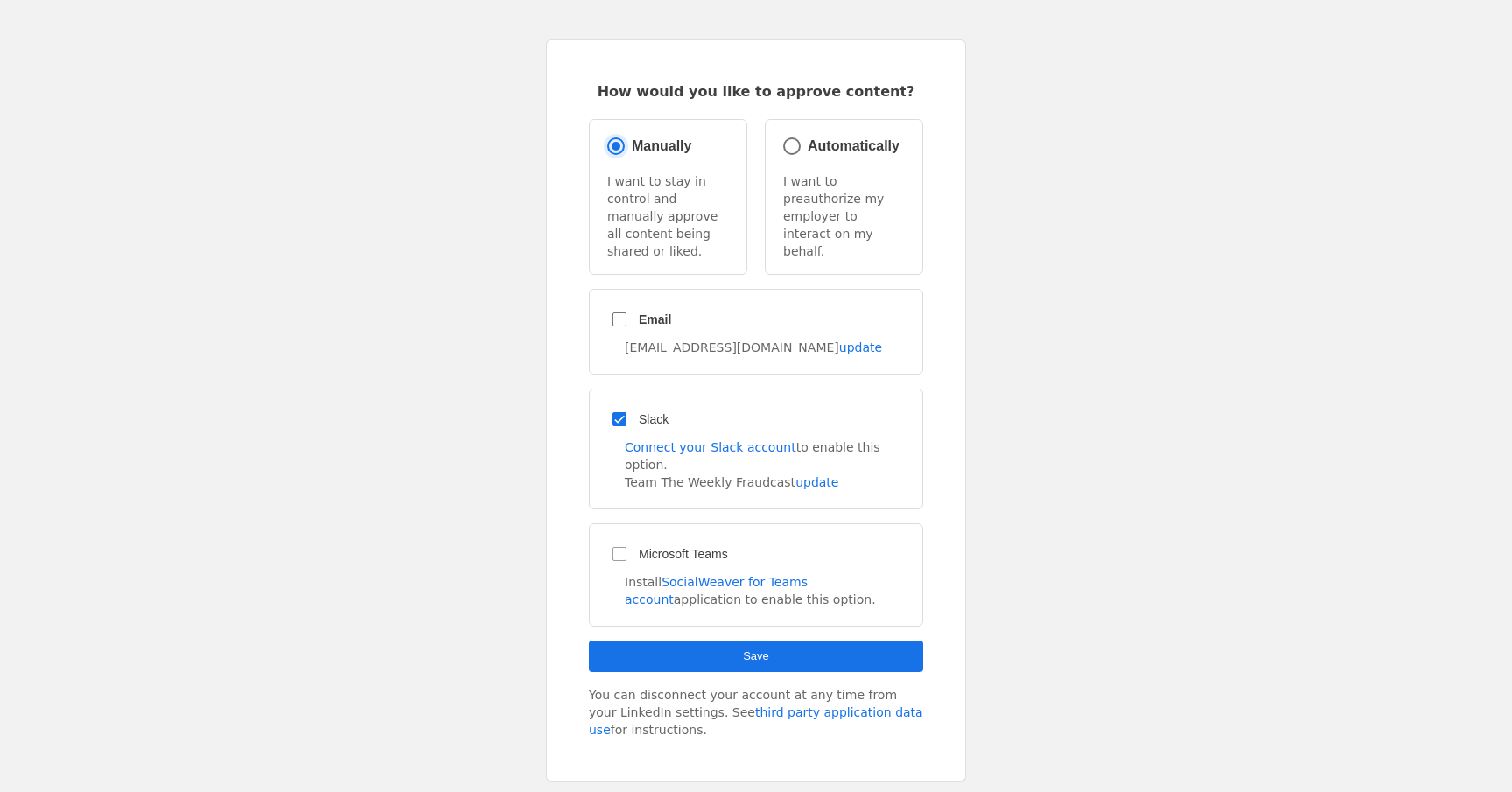
scroll to position [69, 0]
click at [630, 302] on input "Email" at bounding box center [619, 317] width 31 height 31
checkbox input "true"
click at [846, 150] on span "Automatically" at bounding box center [853, 143] width 92 height 15
click at [804, 150] on input "Automatically" at bounding box center [791, 143] width 24 height 24
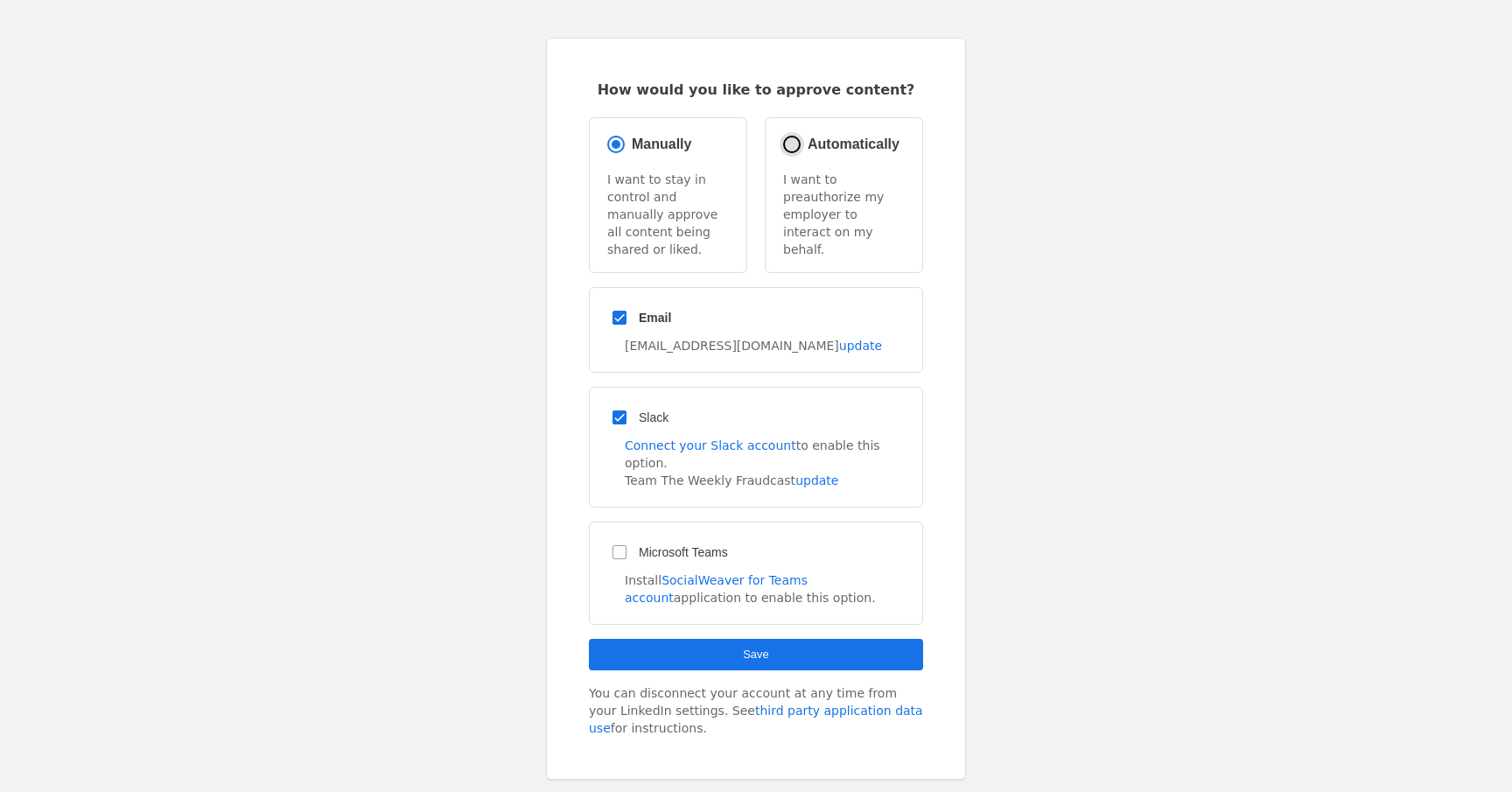
radio input "true"
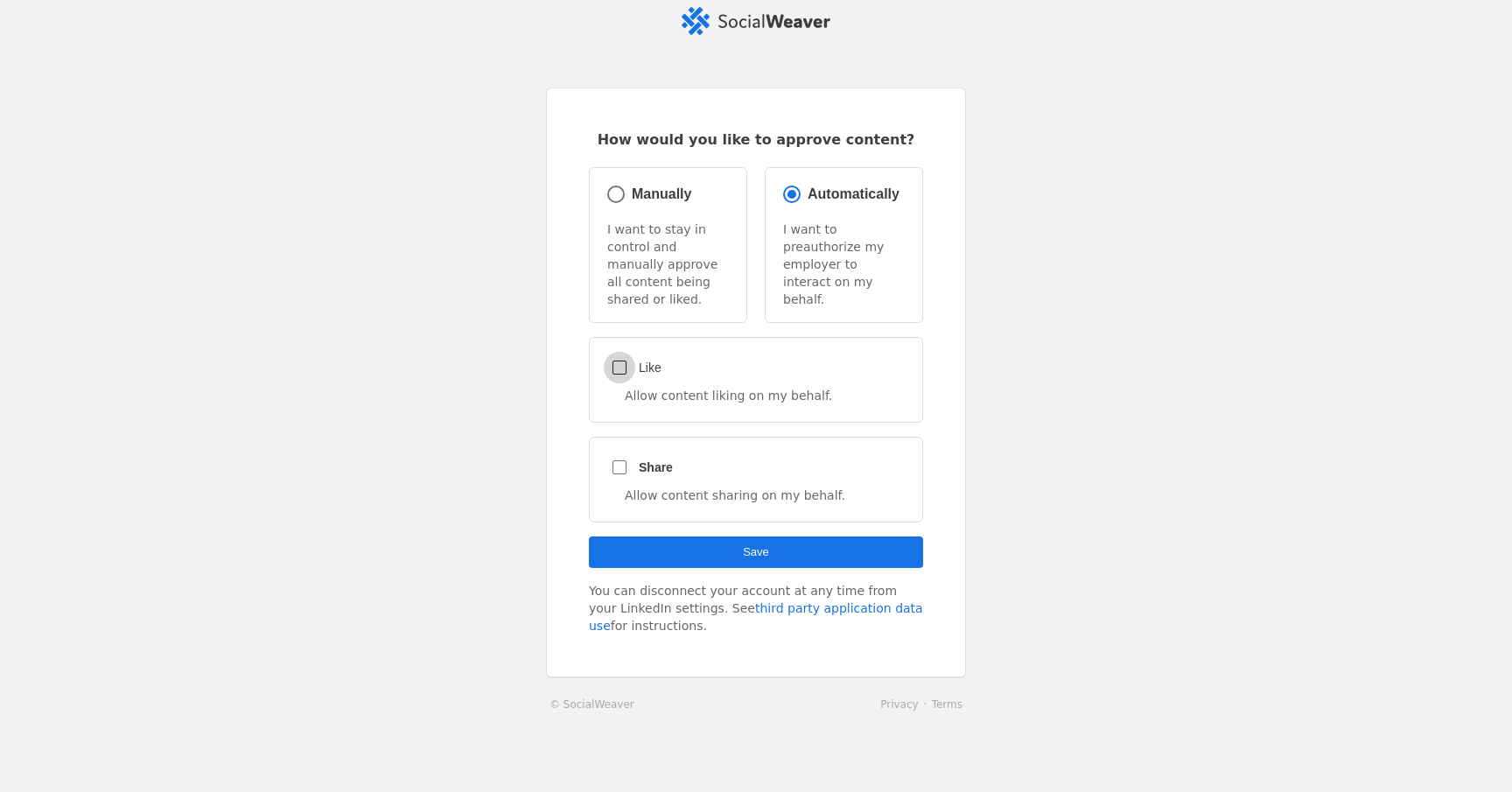
click at [618, 352] on input "Like" at bounding box center [619, 367] width 31 height 31
checkbox input "true"
click at [636, 459] on label "Share" at bounding box center [654, 468] width 38 height 18
click at [635, 452] on input "Share" at bounding box center [619, 467] width 31 height 31
checkbox input "true"
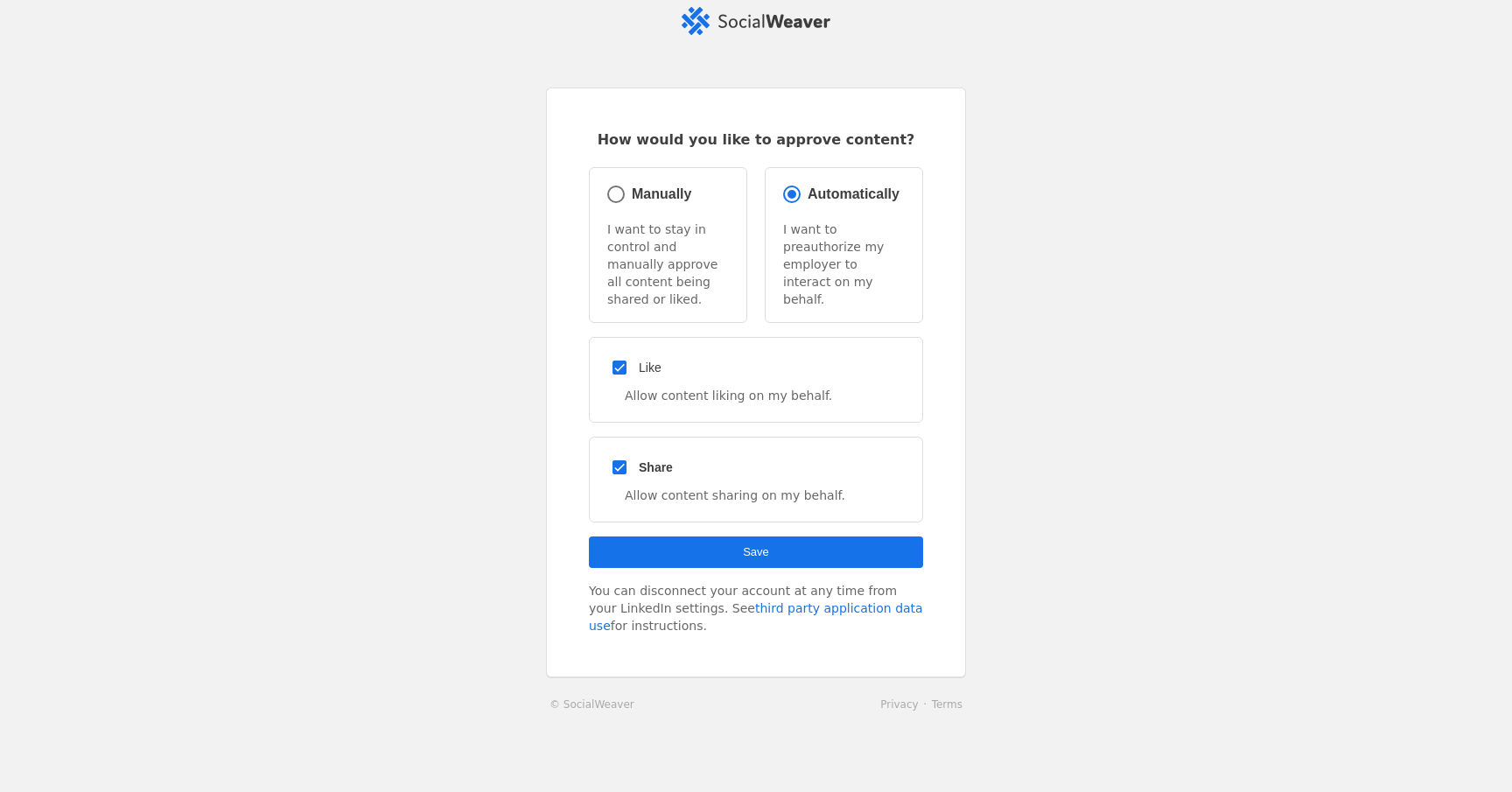
click at [692, 540] on span "submit" at bounding box center [755, 552] width 334 height 31
